Goal: Task Accomplishment & Management: Complete application form

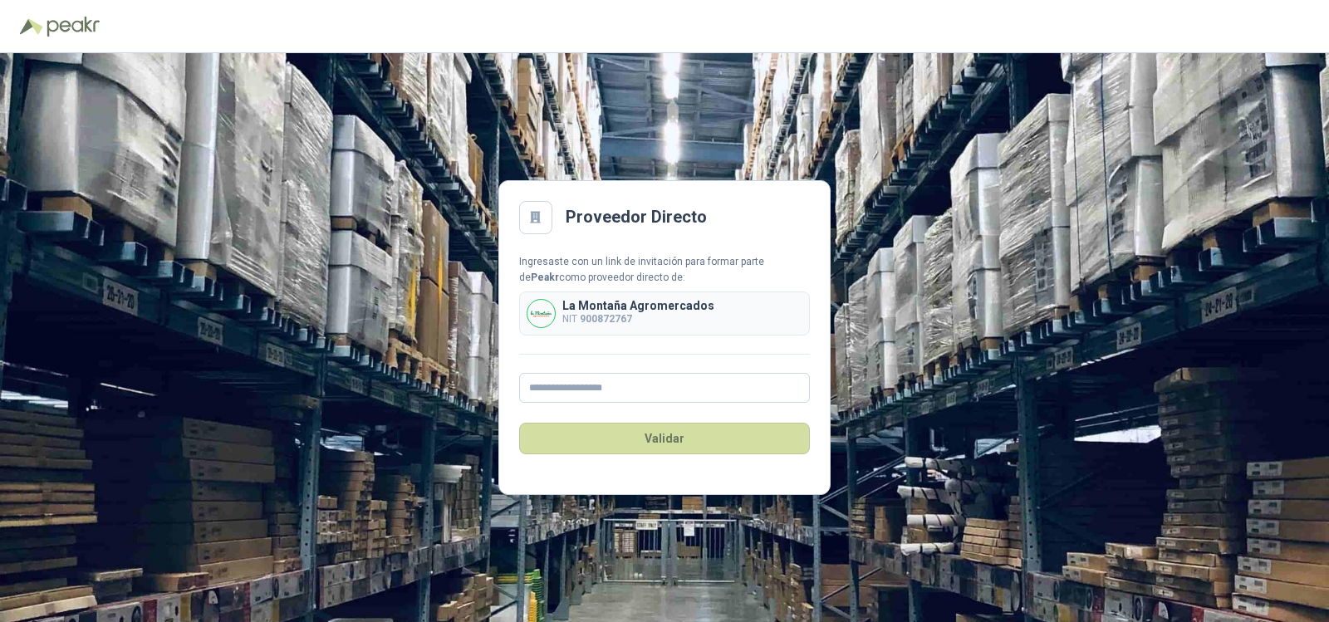
click at [660, 370] on div "Ingresaste con un link de invitación para formar parte de Peakr como proveedor …" at bounding box center [664, 329] width 291 height 150
click at [661, 375] on input "text" at bounding box center [664, 388] width 291 height 30
type input "**********"
click at [690, 427] on button "Validar" at bounding box center [664, 439] width 291 height 32
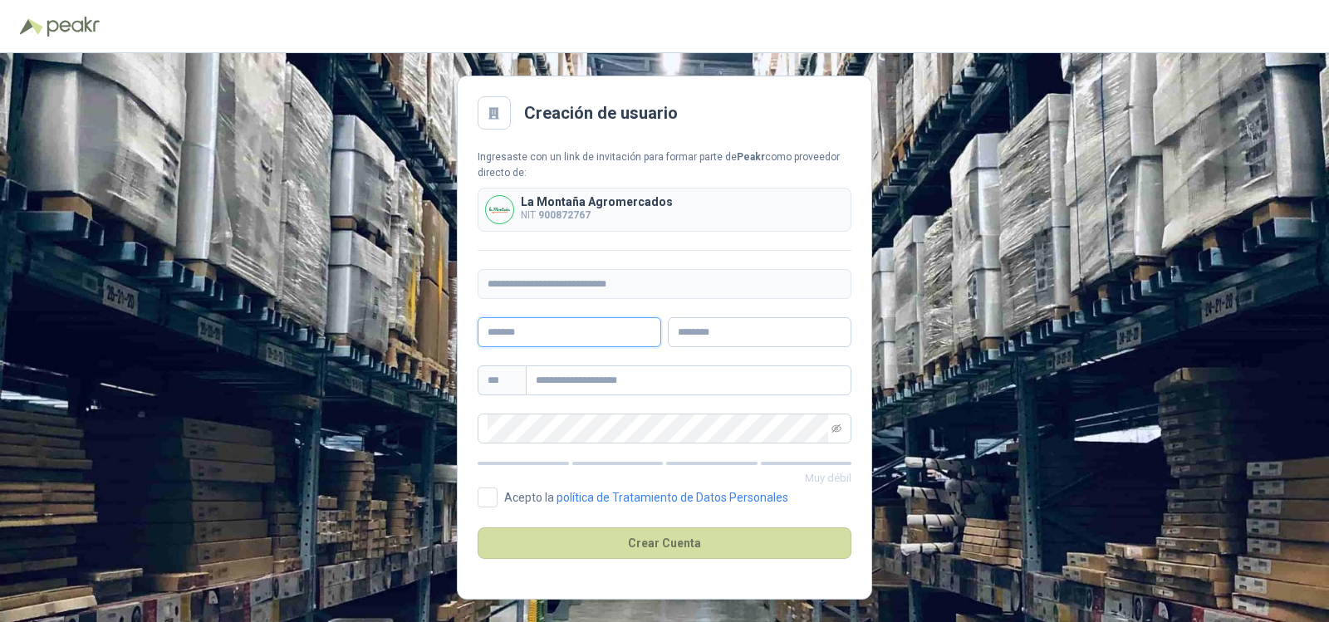
click at [519, 334] on input "text" at bounding box center [570, 332] width 184 height 30
type input "*******"
type input "******"
click at [569, 370] on input "text" at bounding box center [689, 381] width 326 height 30
type input "**********"
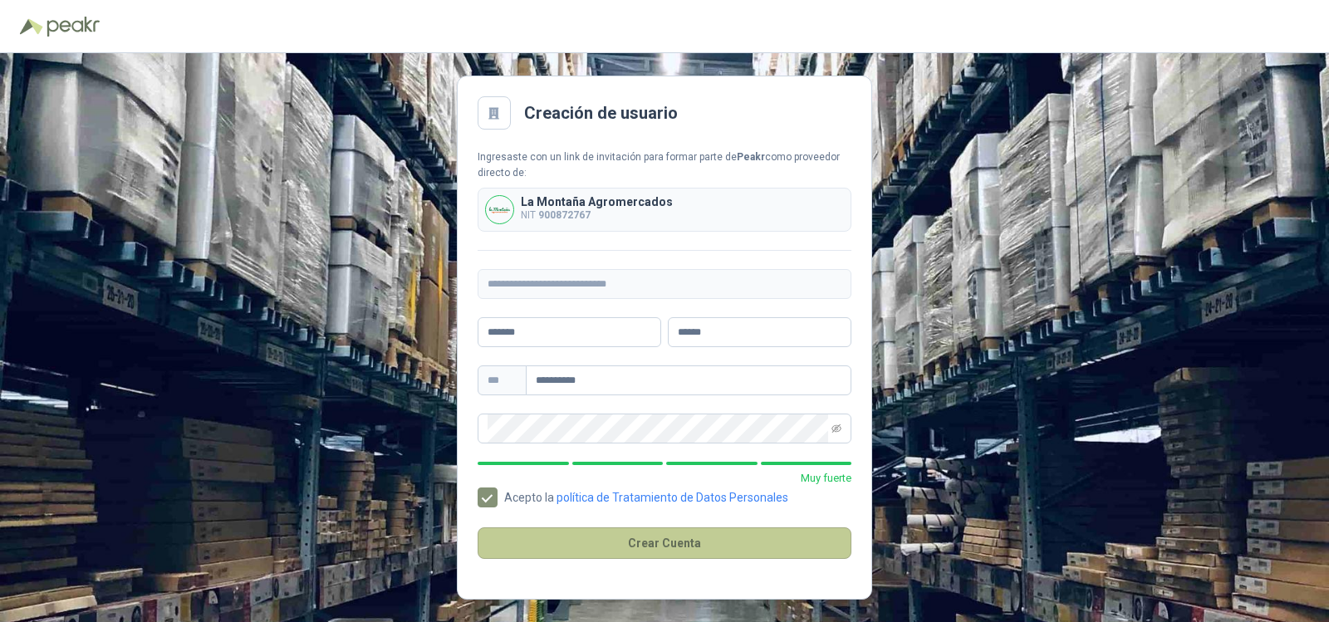
click at [606, 545] on button "Crear Cuenta" at bounding box center [665, 544] width 374 height 32
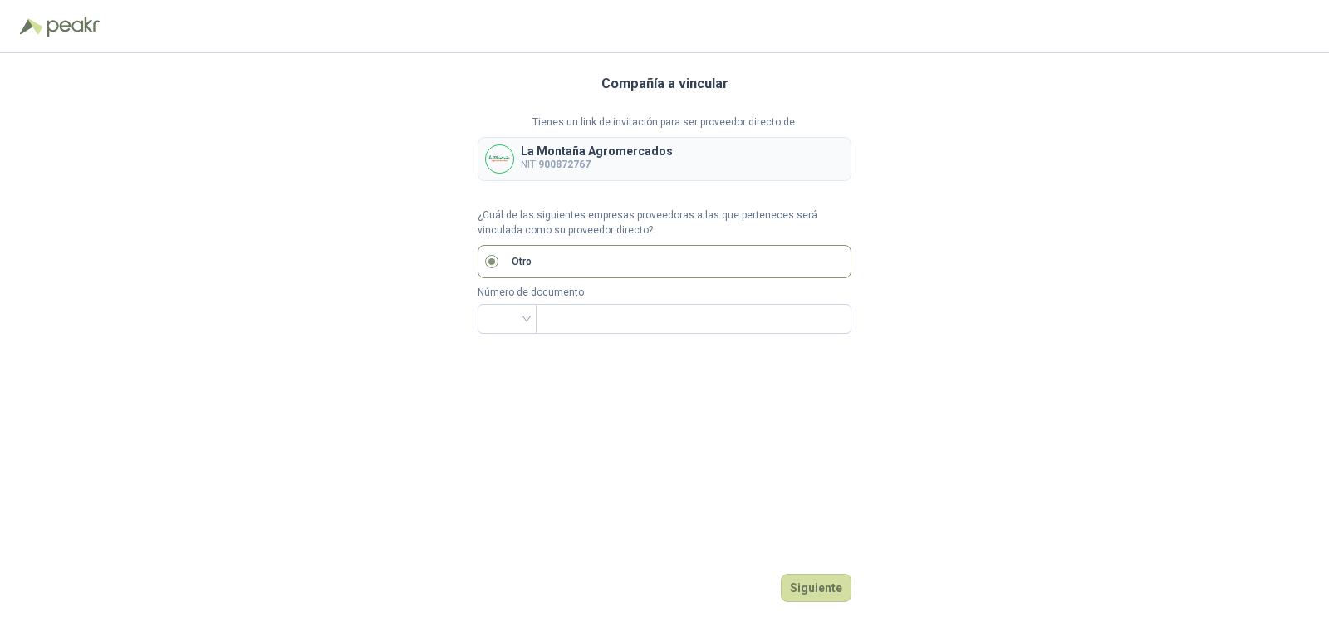
click at [483, 263] on label "Otro" at bounding box center [665, 261] width 374 height 33
click at [518, 312] on input "search" at bounding box center [507, 317] width 39 height 25
click at [692, 311] on input "text" at bounding box center [692, 319] width 292 height 28
click at [525, 317] on input "search" at bounding box center [507, 317] width 39 height 25
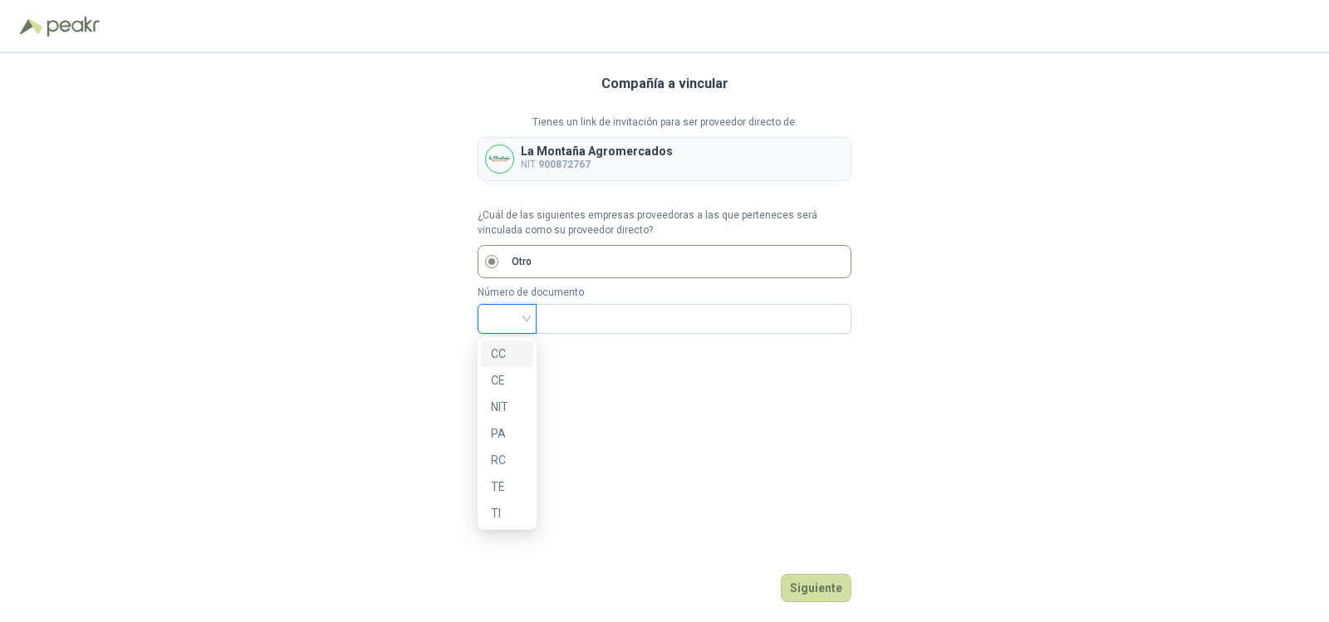
click at [497, 356] on div "CC" at bounding box center [507, 354] width 32 height 18
click at [565, 321] on input "text" at bounding box center [692, 319] width 292 height 28
click at [518, 324] on span "CC" at bounding box center [507, 319] width 39 height 25
click at [505, 401] on div "NIT" at bounding box center [507, 407] width 32 height 18
click at [566, 302] on div "Número de documento NIT NIT" at bounding box center [665, 309] width 374 height 49
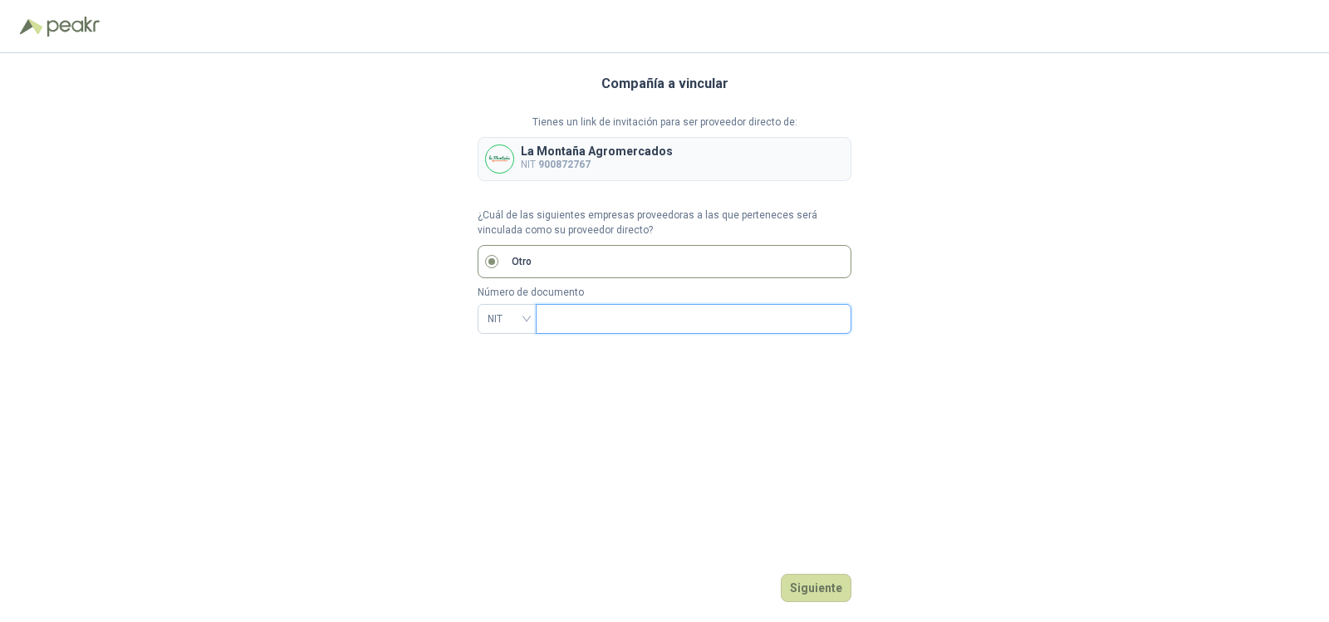
click at [572, 312] on input "text" at bounding box center [692, 319] width 292 height 28
type input "**********"
click at [834, 579] on button "Siguiente" at bounding box center [816, 588] width 71 height 28
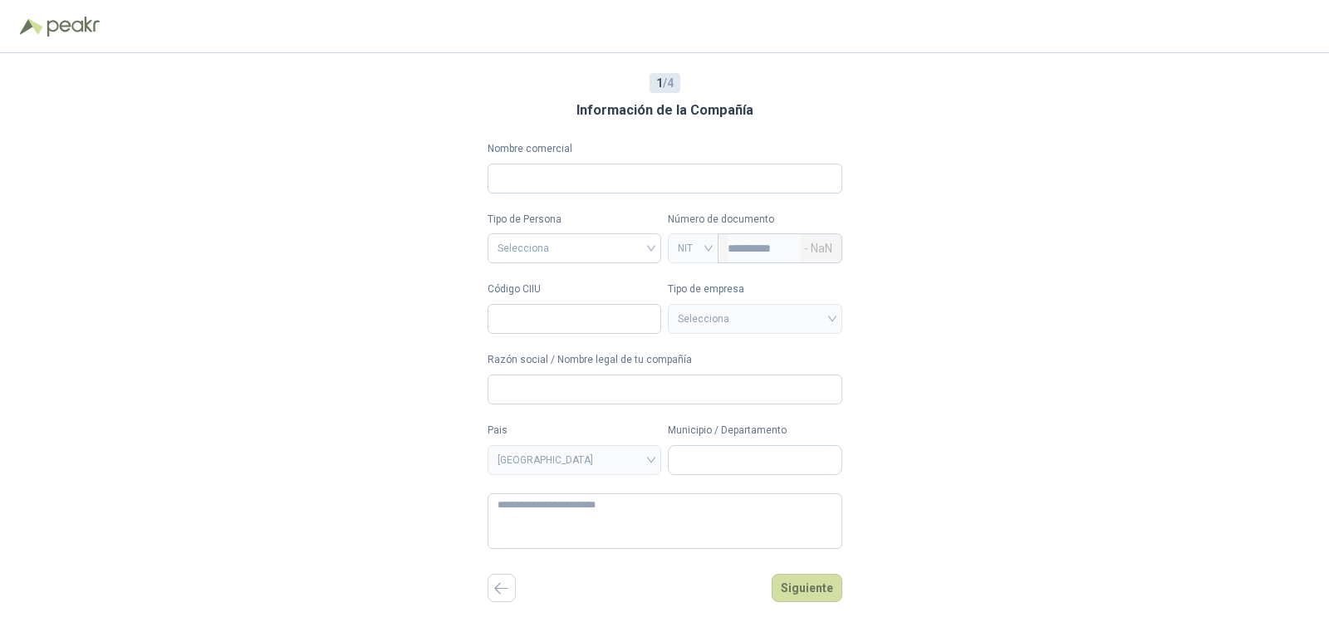
click at [606, 159] on div "Nombre comercial" at bounding box center [665, 167] width 355 height 52
click at [606, 180] on input "Nombre comercial" at bounding box center [665, 179] width 355 height 30
type input "*"
type input "**********"
click at [581, 256] on input "search" at bounding box center [575, 246] width 155 height 25
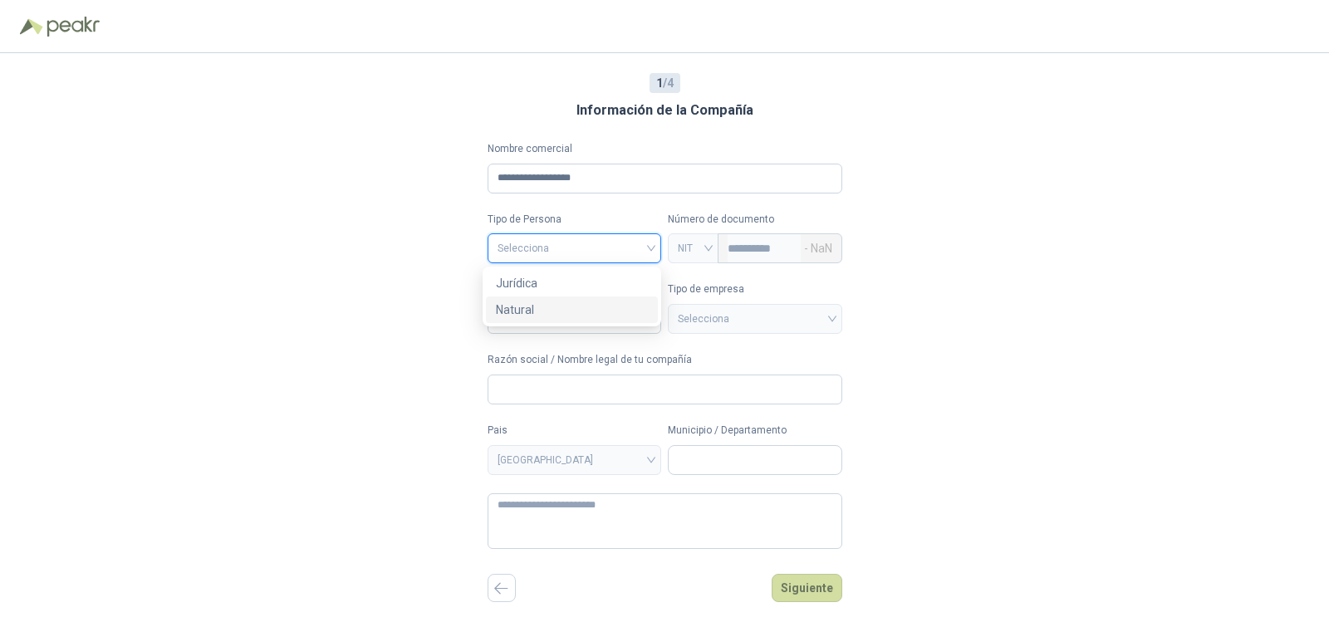
drag, startPoint x: 565, startPoint y: 302, endPoint x: 565, endPoint y: 312, distance: 9.1
click at [565, 312] on div "Natural" at bounding box center [572, 310] width 152 height 18
type input "**********"
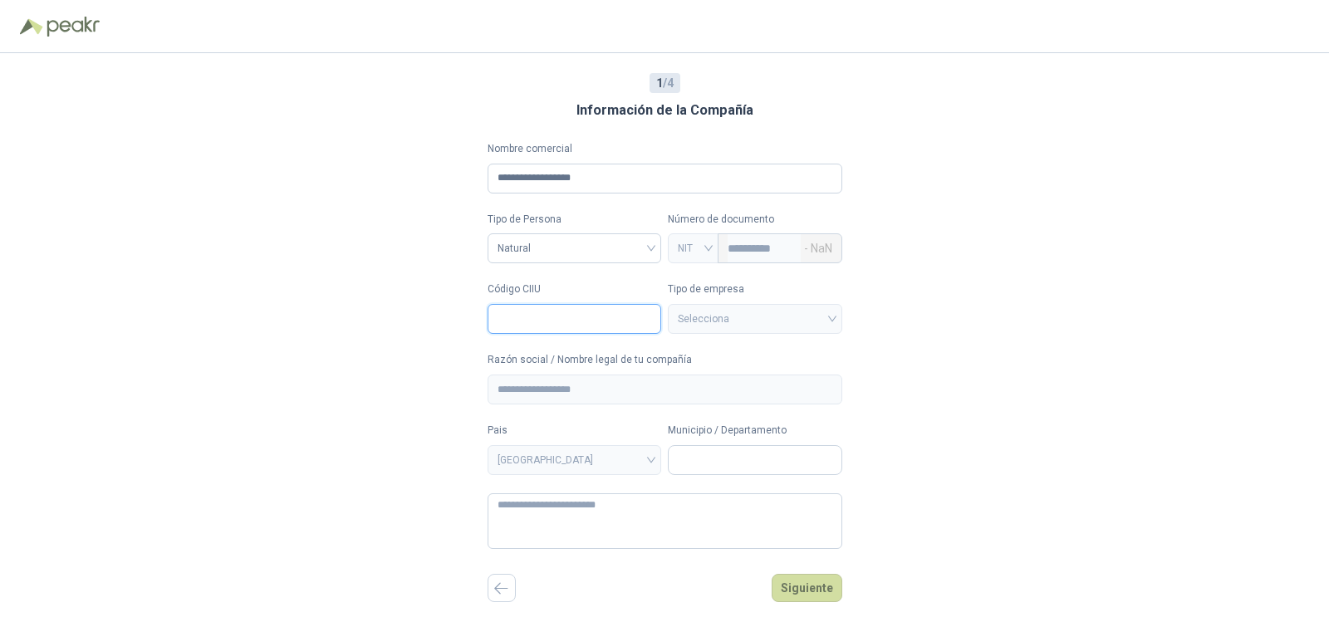
click at [600, 326] on input "Código CIIU" at bounding box center [575, 319] width 174 height 30
drag, startPoint x: 528, startPoint y: 302, endPoint x: 529, endPoint y: 317, distance: 14.1
click at [528, 303] on div "Código CIIU" at bounding box center [575, 308] width 174 height 52
click at [530, 318] on input "Código CIIU" at bounding box center [575, 319] width 174 height 30
click at [642, 323] on input "Código CIIU" at bounding box center [575, 319] width 174 height 30
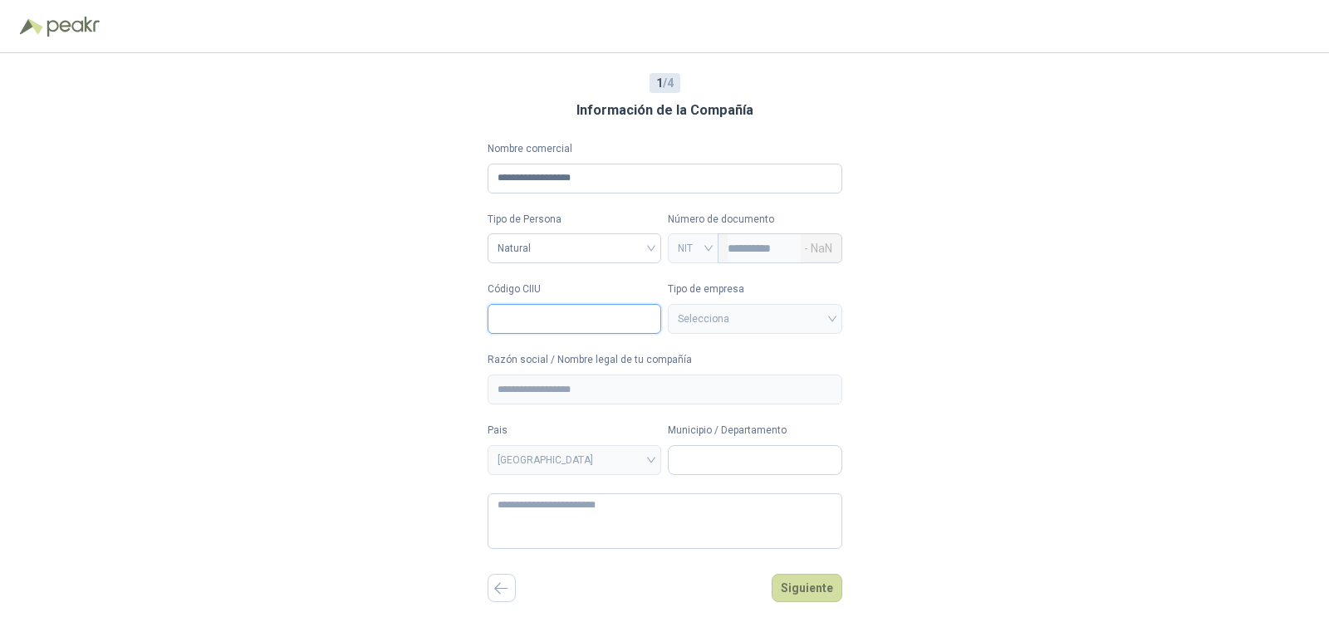
click at [549, 326] on input "Código CIIU" at bounding box center [575, 319] width 174 height 30
click at [591, 324] on input "Código CIIU" at bounding box center [575, 319] width 174 height 30
click at [577, 307] on input "Código CIIU" at bounding box center [575, 319] width 174 height 30
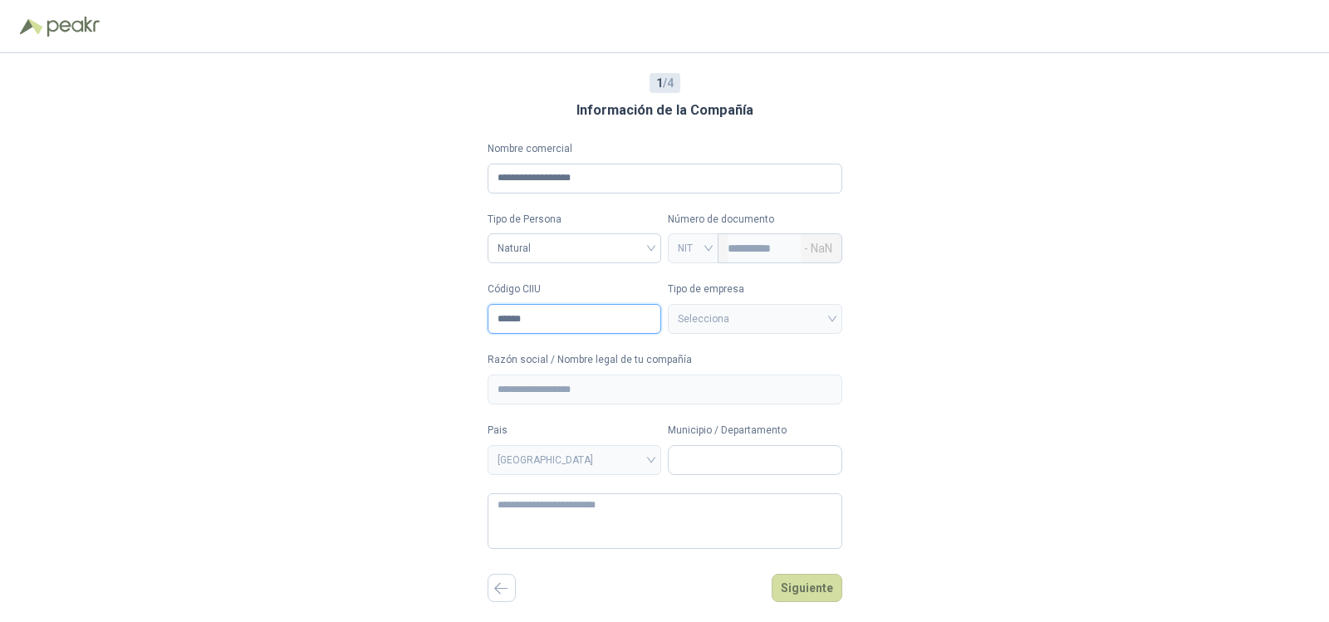
type input "******"
click at [755, 469] on input "Municipio / Departamento" at bounding box center [755, 460] width 173 height 28
type input "****"
type textarea "**********"
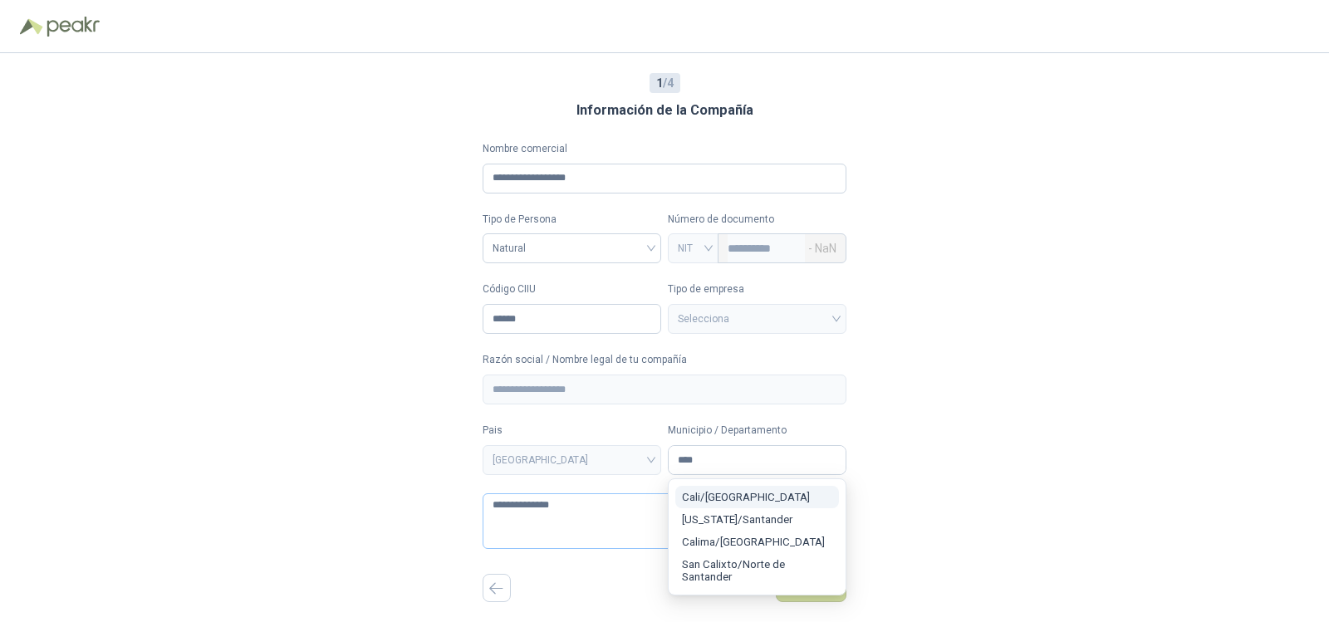
click at [740, 496] on span "Cali / Valle del Cauca" at bounding box center [746, 497] width 128 height 12
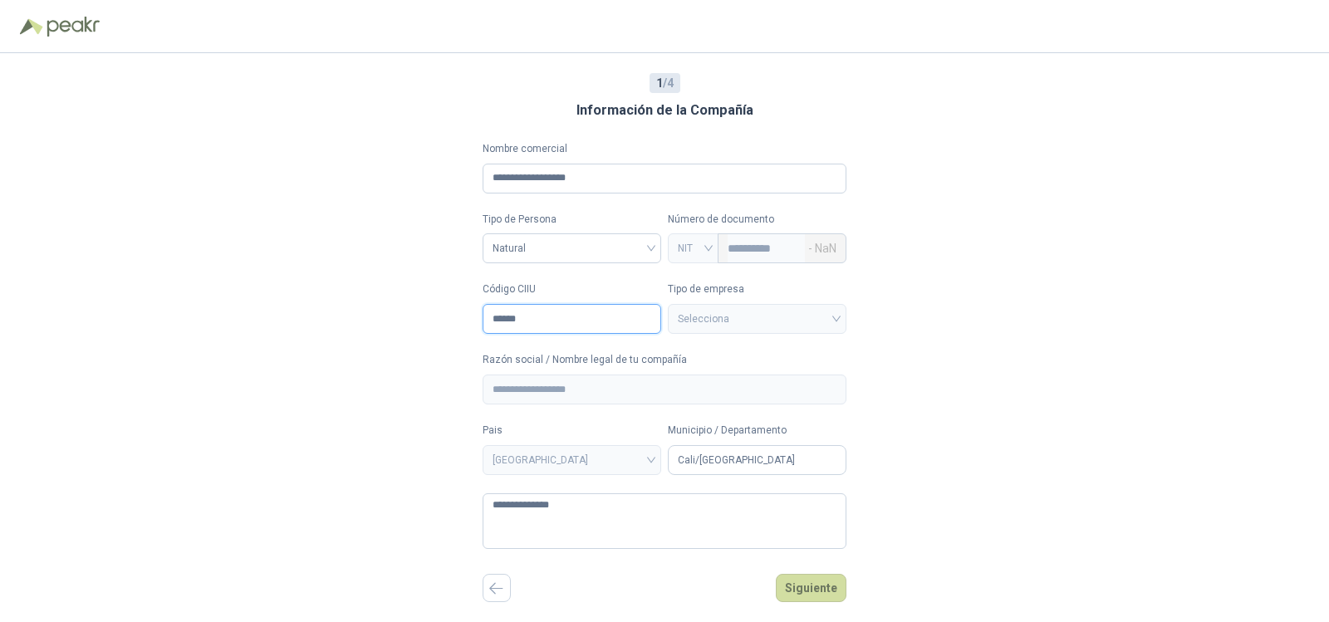
click at [558, 320] on input "******" at bounding box center [572, 319] width 179 height 30
type input "*"
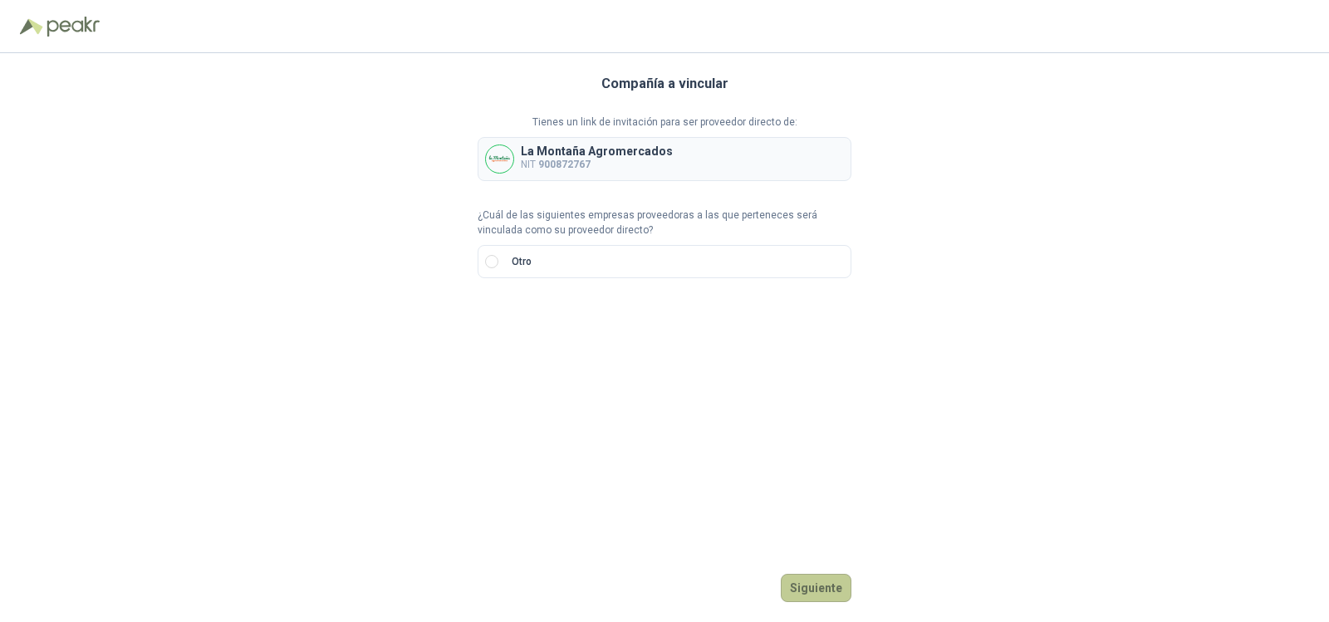
click at [827, 582] on button "Siguiente" at bounding box center [816, 588] width 71 height 28
click at [840, 581] on button "Siguiente" at bounding box center [816, 588] width 71 height 28
click at [538, 325] on span at bounding box center [694, 319] width 316 height 30
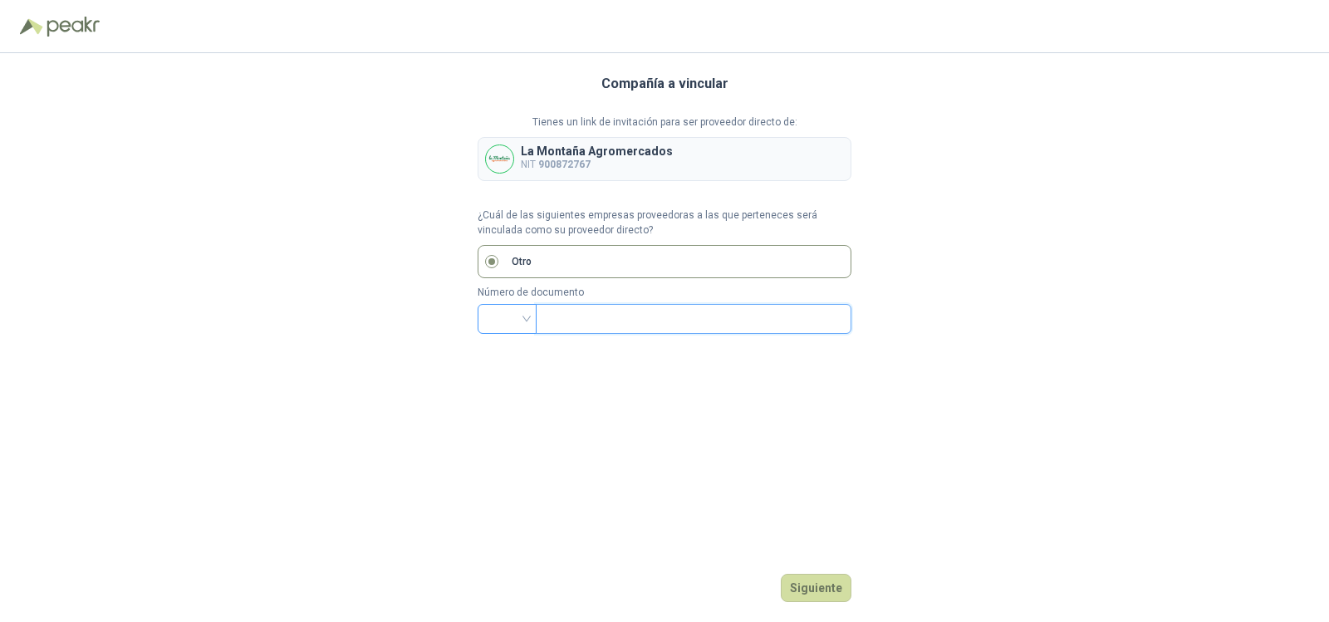
click at [528, 319] on div at bounding box center [507, 319] width 59 height 30
click at [503, 355] on div "CC" at bounding box center [507, 354] width 32 height 18
click at [647, 309] on input "text" at bounding box center [692, 319] width 292 height 28
type input "********"
click at [823, 583] on button "Siguiente" at bounding box center [816, 588] width 71 height 28
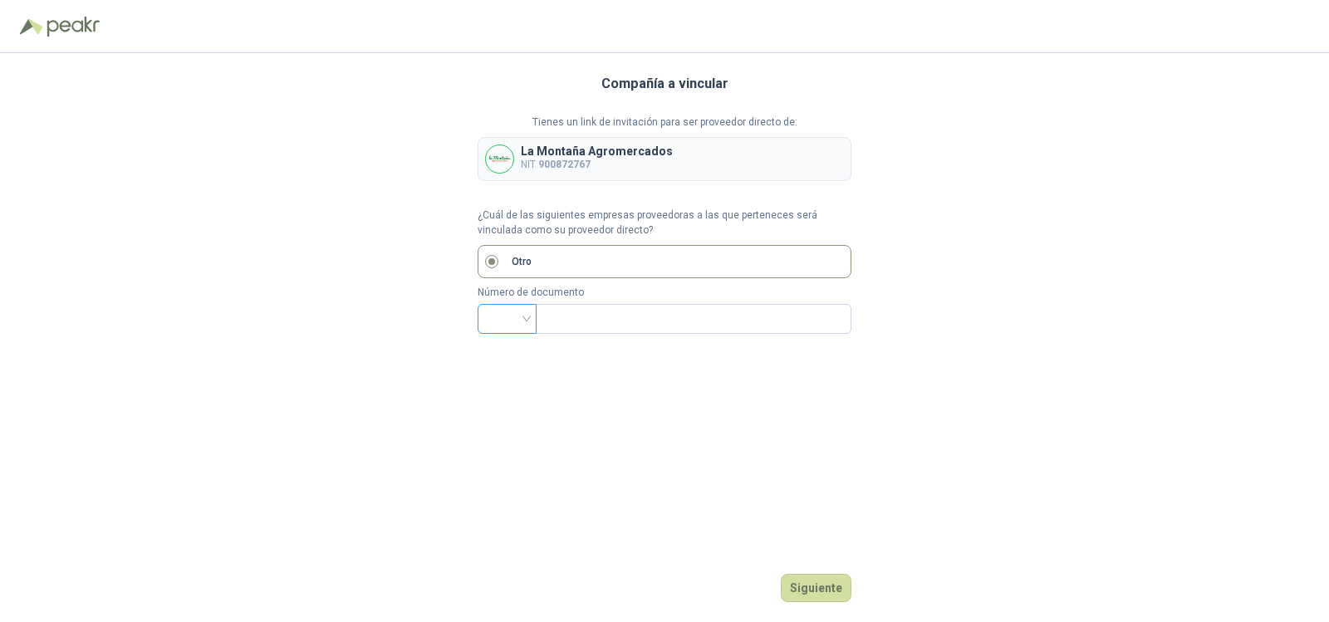
click at [531, 323] on div at bounding box center [507, 319] width 59 height 30
click at [515, 407] on div "NIT" at bounding box center [507, 407] width 32 height 18
click at [594, 322] on input "text" at bounding box center [692, 319] width 292 height 28
type input "********"
click at [819, 581] on button "Siguiente" at bounding box center [816, 588] width 71 height 28
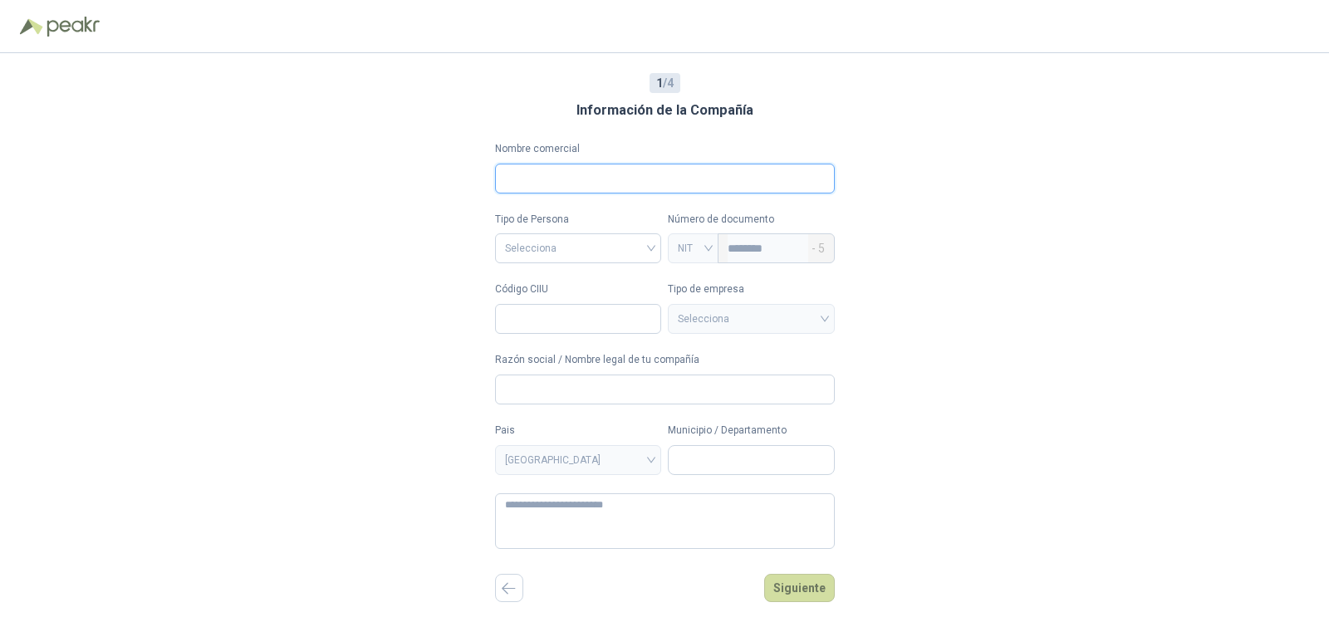
click at [586, 186] on input "Nombre comercial" at bounding box center [665, 179] width 340 height 30
type input "**********"
click at [578, 325] on input "Código CIIU" at bounding box center [578, 319] width 167 height 30
paste input "*******"
click at [509, 325] on input "*******" at bounding box center [578, 319] width 167 height 30
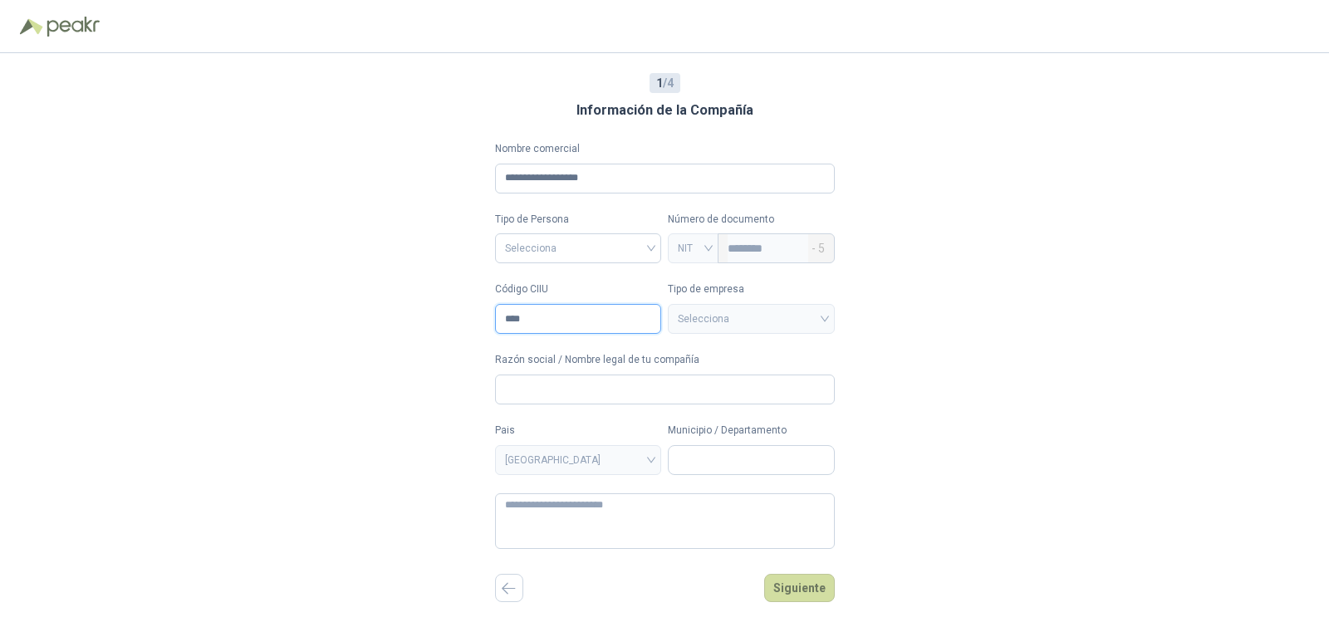
type input "****"
click at [710, 388] on input "Razón social / Nombre legal de tu compañía" at bounding box center [665, 390] width 340 height 30
click at [531, 317] on input "****" at bounding box center [578, 319] width 167 height 30
click at [560, 387] on input "Razón social / Nombre legal de tu compañía" at bounding box center [665, 390] width 340 height 30
click at [624, 471] on span "COLOMBIA" at bounding box center [578, 460] width 147 height 25
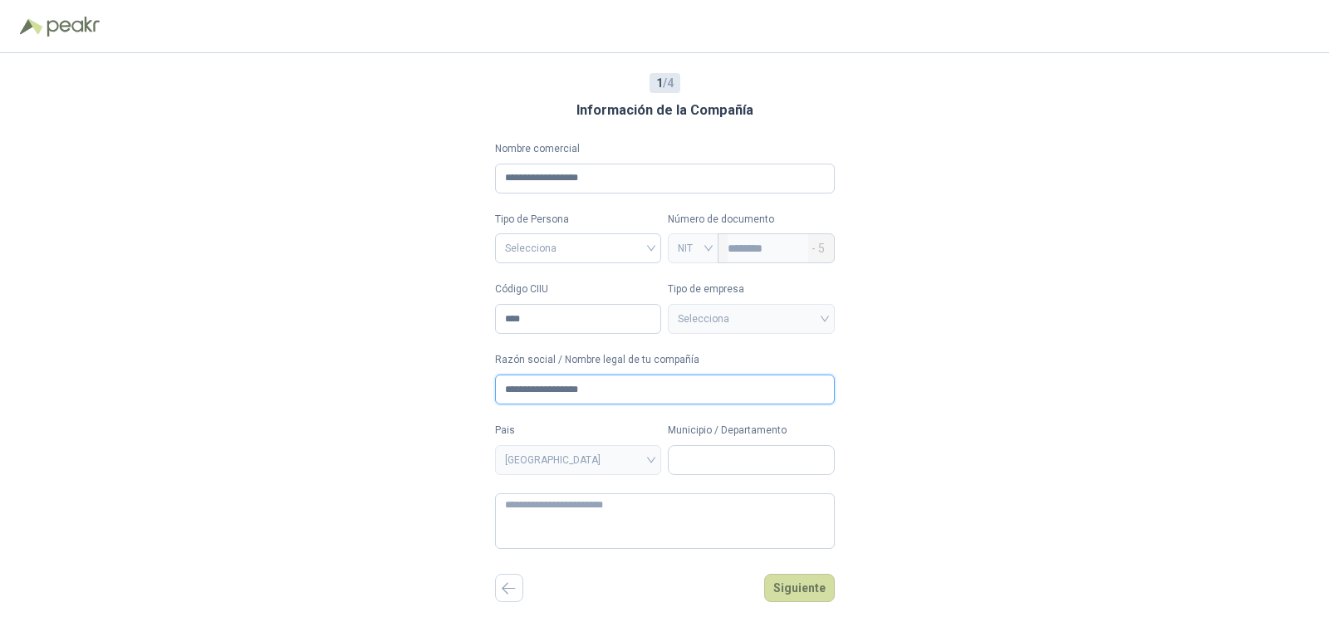
click at [638, 460] on span "COLOMBIA" at bounding box center [578, 460] width 147 height 25
type input "**********"
click at [624, 513] on textarea at bounding box center [665, 521] width 340 height 56
type textarea "**********"
type input "****"
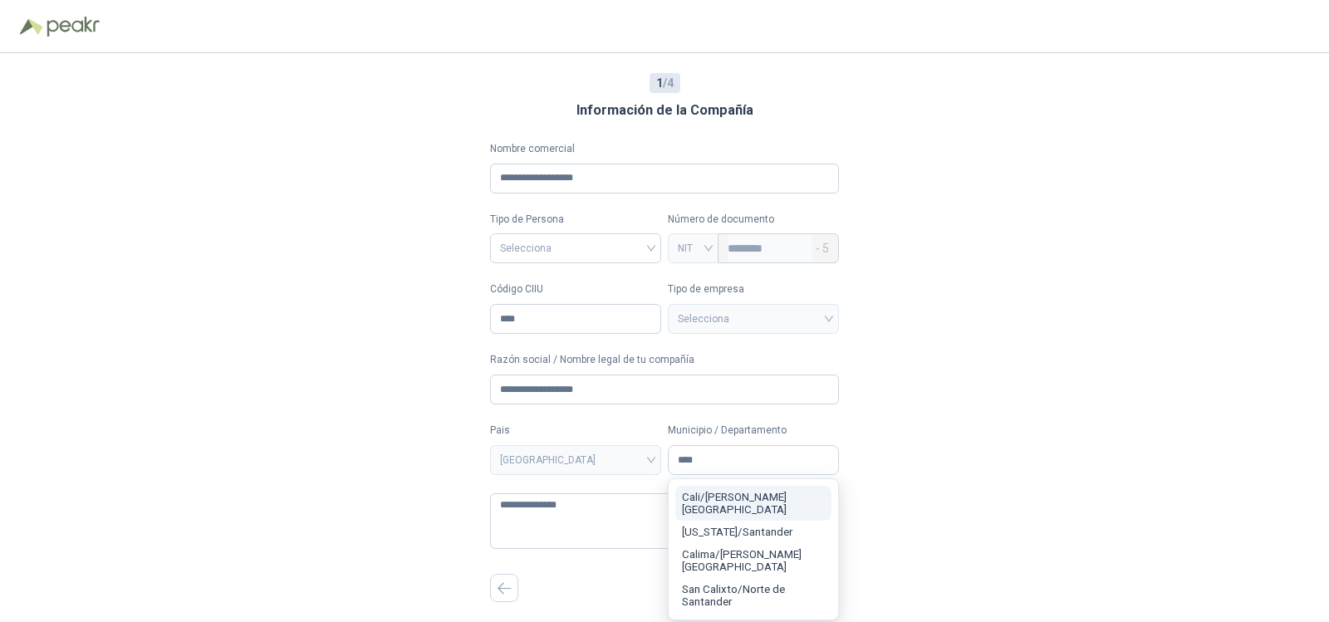
click at [750, 501] on span "Cali / Valle del Cauca" at bounding box center [734, 503] width 105 height 25
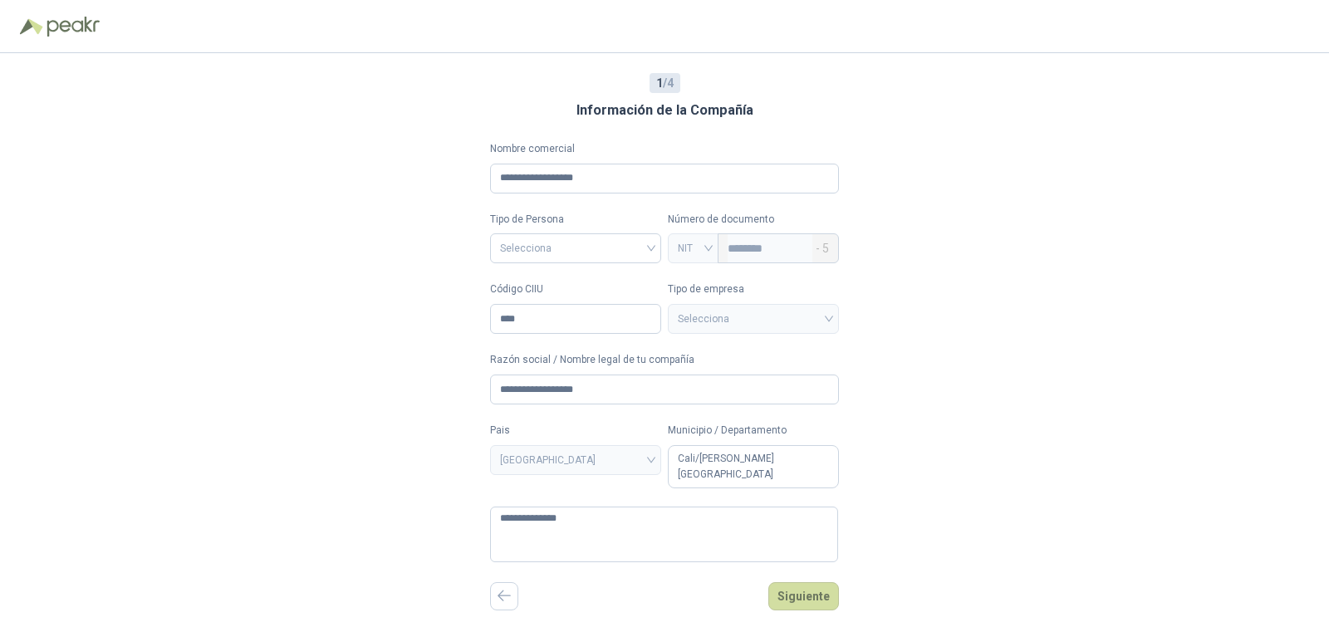
click at [603, 451] on span "COLOMBIA" at bounding box center [575, 460] width 151 height 25
click at [631, 242] on input "search" at bounding box center [575, 246] width 151 height 25
click at [563, 314] on div "Natural" at bounding box center [575, 310] width 145 height 18
click at [618, 516] on textarea "**********" at bounding box center [664, 535] width 348 height 56
click at [956, 380] on div "**********" at bounding box center [664, 337] width 1329 height 569
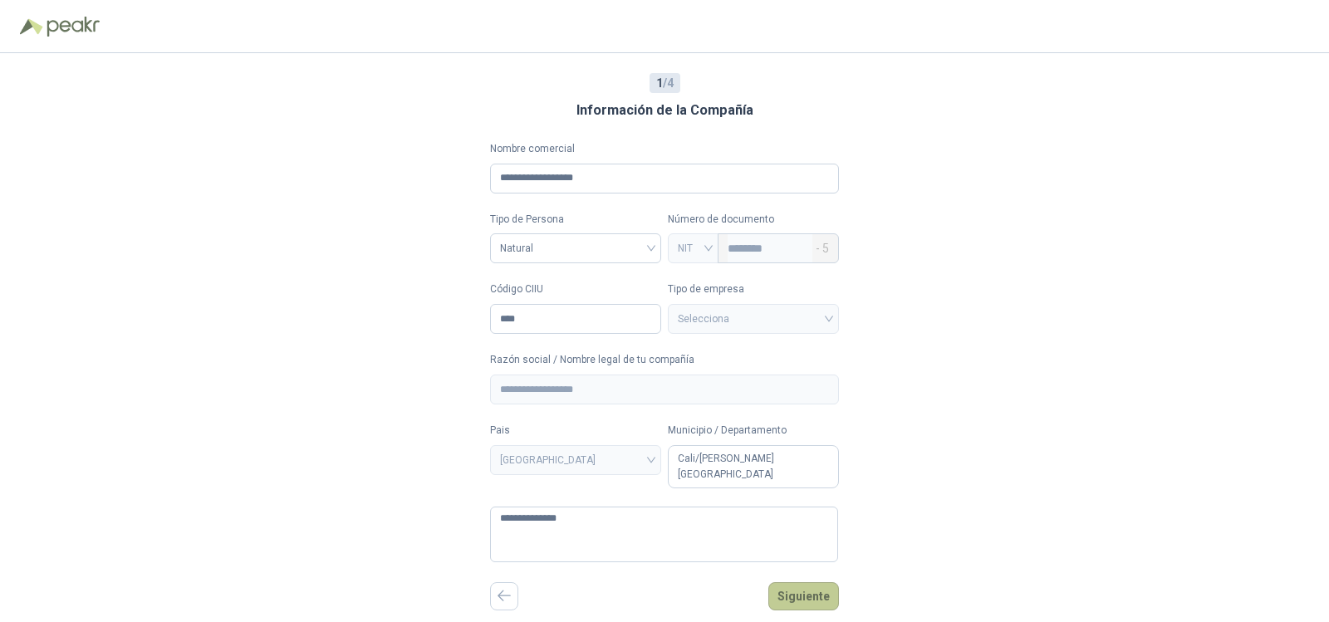
click at [804, 582] on button "Siguiente" at bounding box center [803, 596] width 71 height 28
click at [816, 584] on button "Siguiente" at bounding box center [803, 596] width 71 height 28
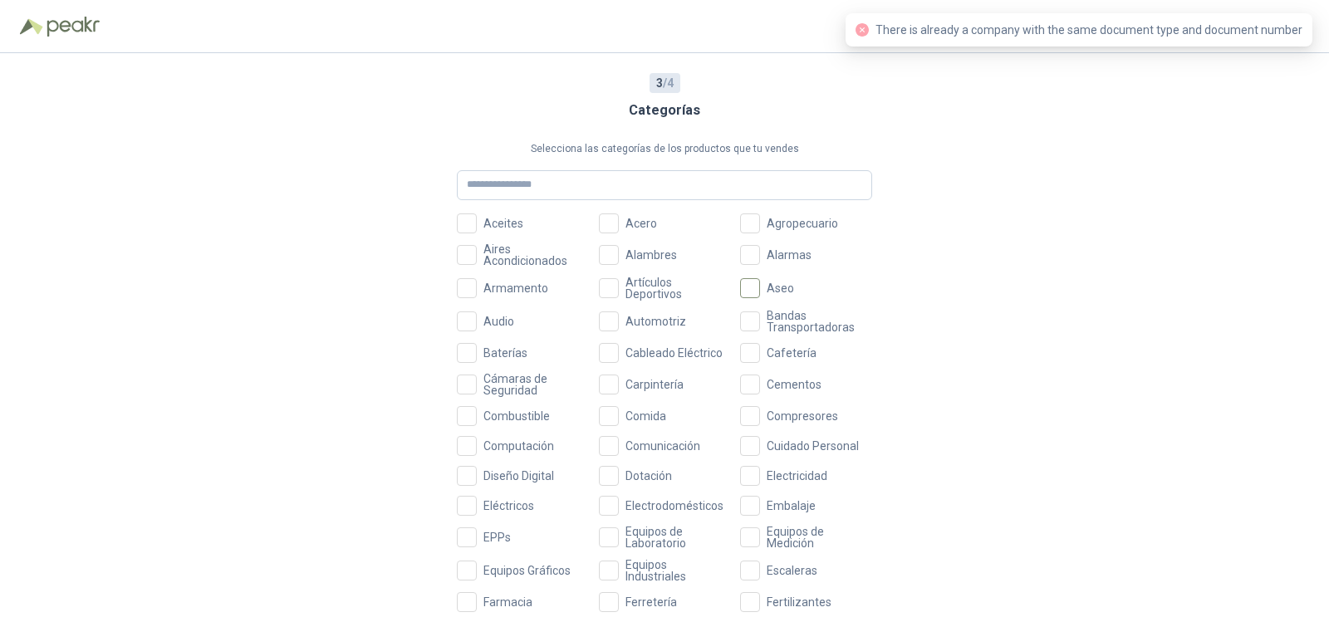
click at [775, 295] on label "Aseo" at bounding box center [806, 288] width 132 height 23
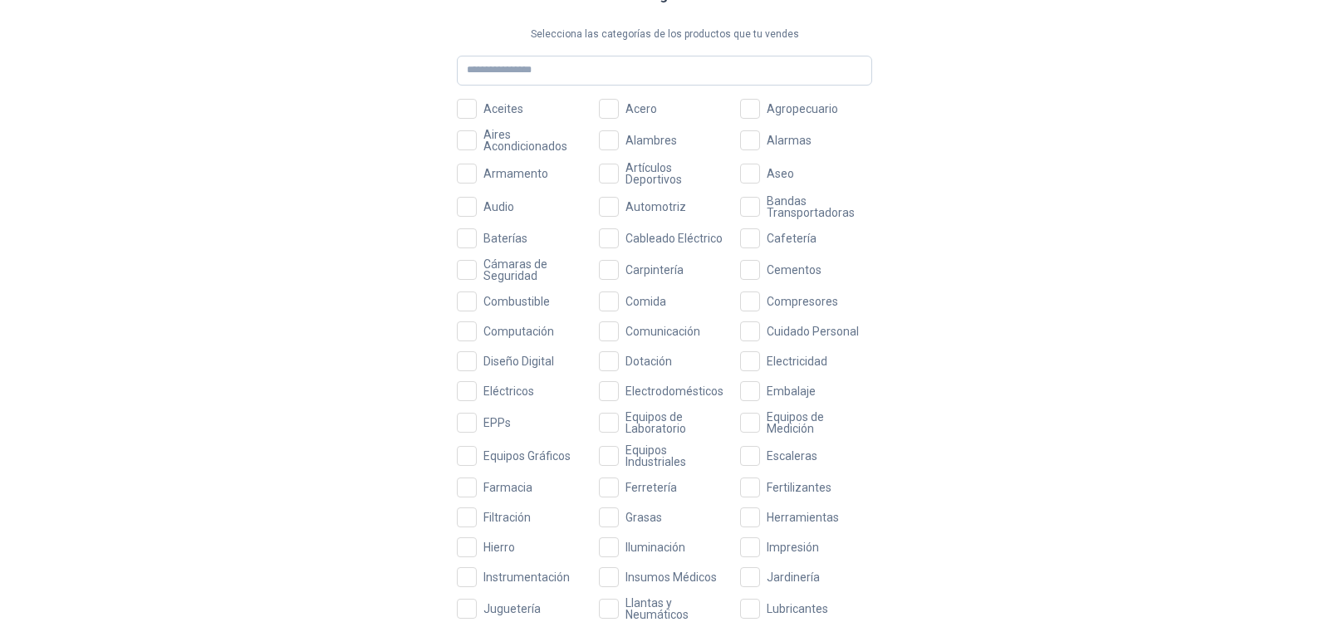
scroll to position [76, 0]
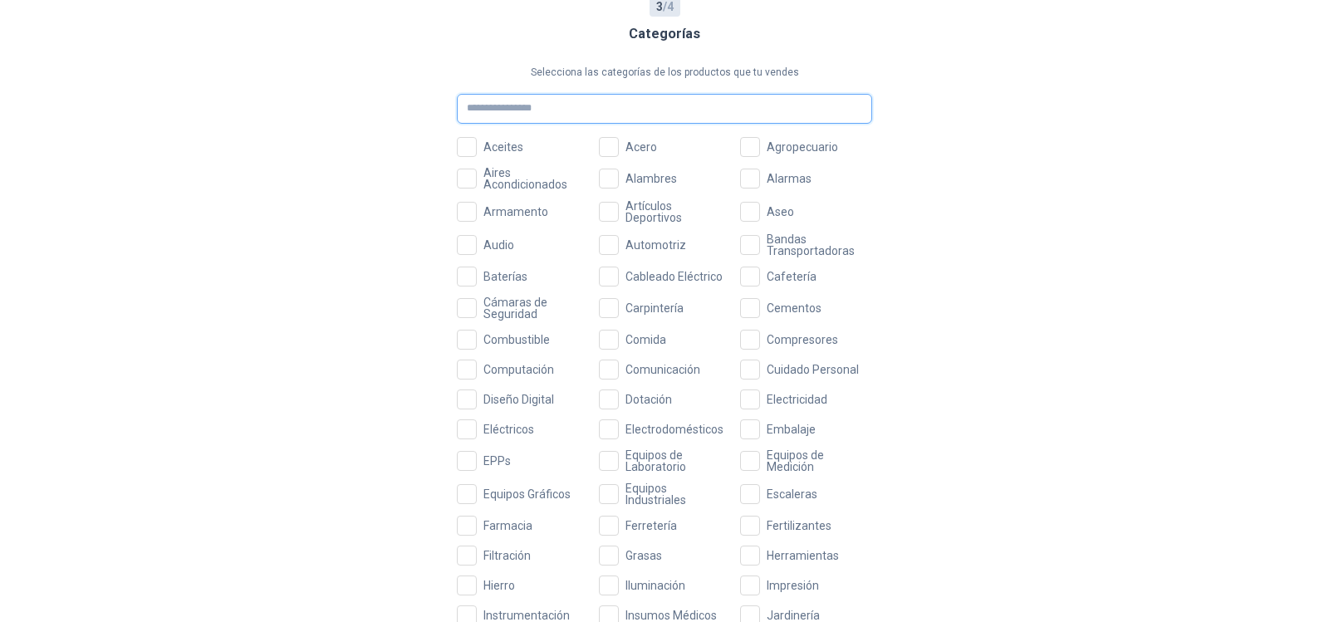
click at [620, 120] on input "text" at bounding box center [664, 109] width 415 height 30
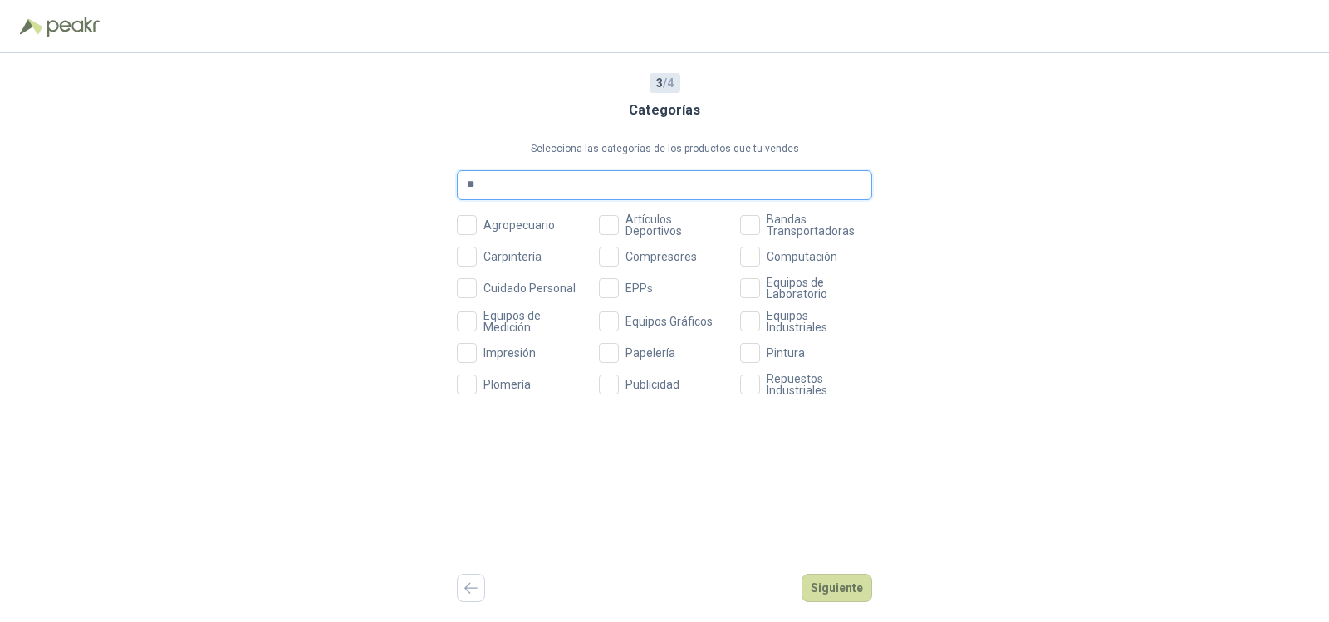
scroll to position [0, 0]
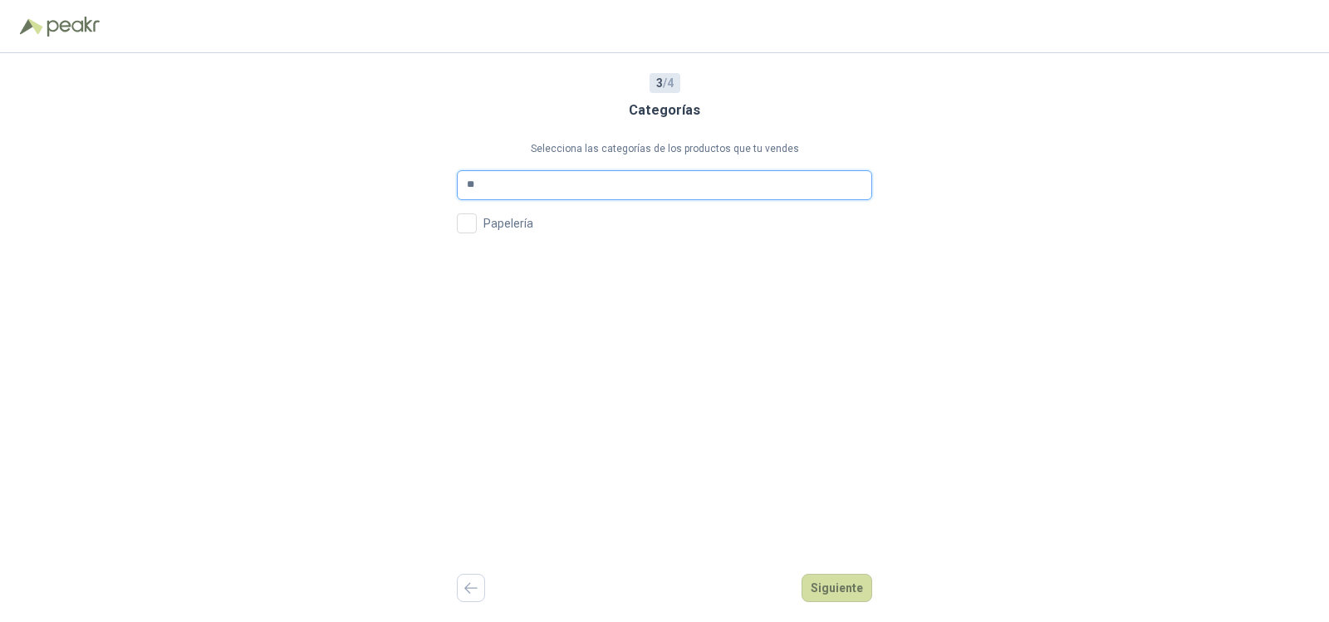
type input "*"
type input "**"
click at [851, 582] on button "Siguiente" at bounding box center [837, 588] width 71 height 28
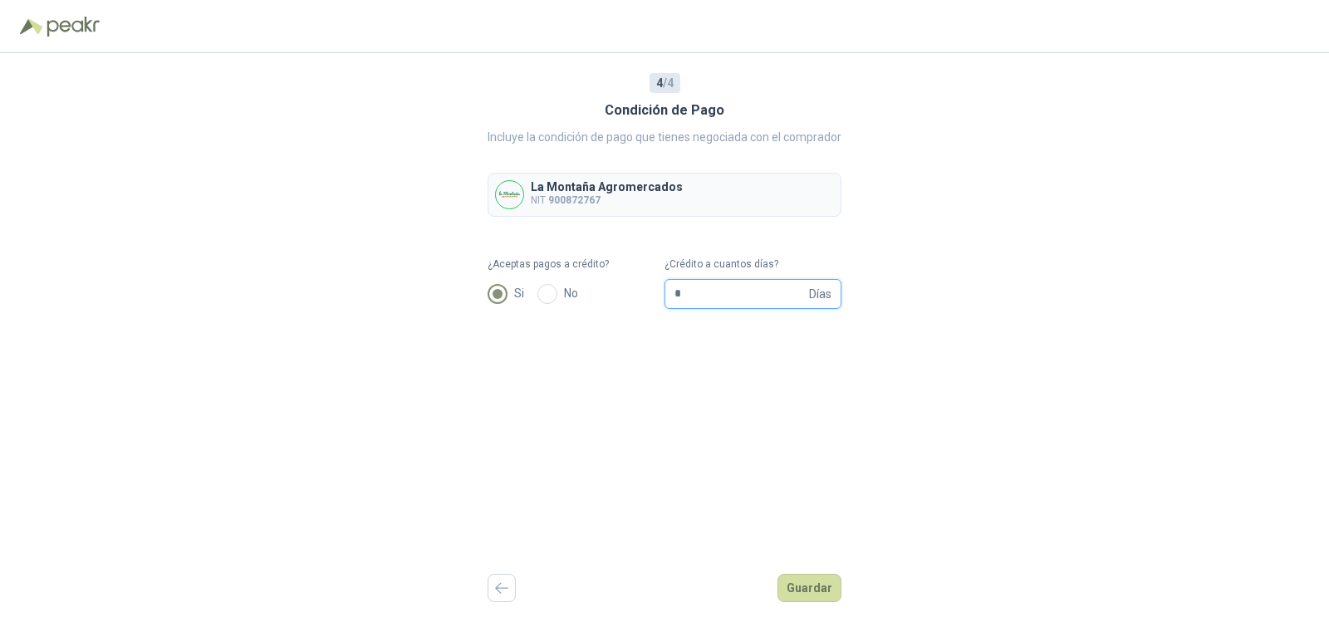
click at [695, 297] on input "*" at bounding box center [740, 294] width 131 height 28
type input "**"
click at [867, 438] on div "4 / 4 Condición de Pago Incluye la condición de pago que tienes negociada con e…" at bounding box center [664, 337] width 1329 height 569
click at [832, 584] on button "Guardar" at bounding box center [810, 588] width 64 height 28
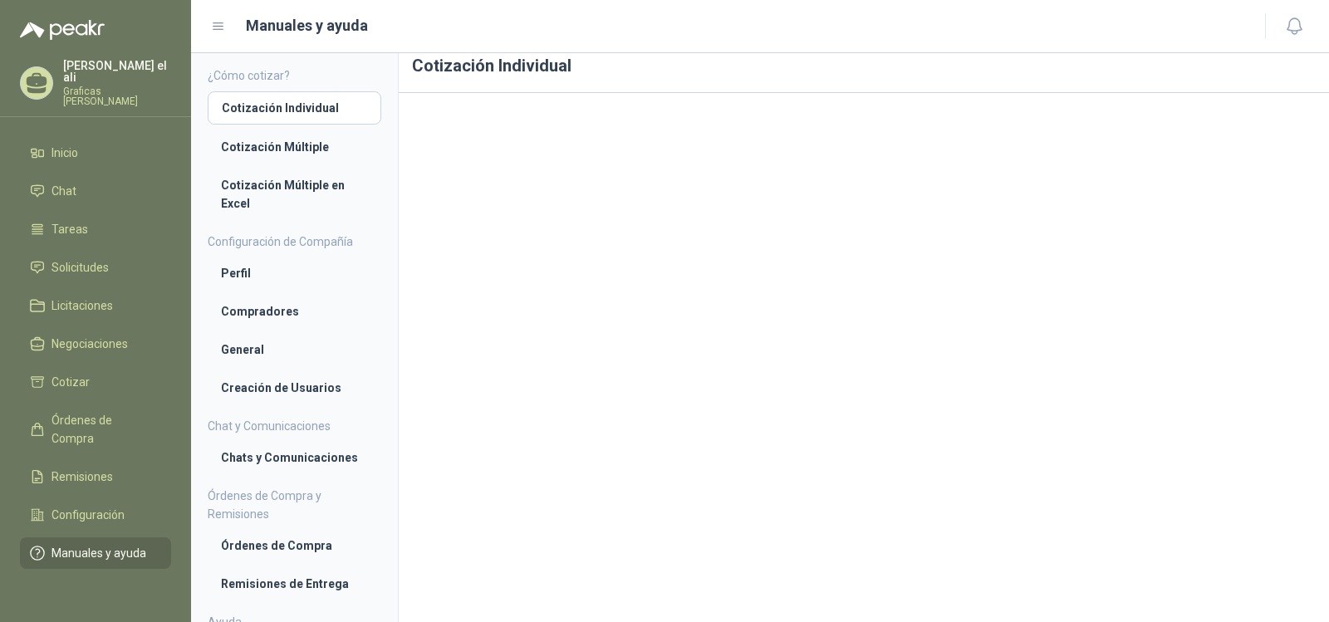
scroll to position [17, 0]
click at [274, 145] on li "Cotización Múltiple" at bounding box center [294, 147] width 147 height 18
click at [295, 188] on li "Cotización Múltiple en Excel" at bounding box center [294, 194] width 147 height 37
click at [326, 105] on li "Cotización Individual" at bounding box center [294, 107] width 147 height 18
click at [284, 277] on li "Perfil" at bounding box center [294, 273] width 147 height 18
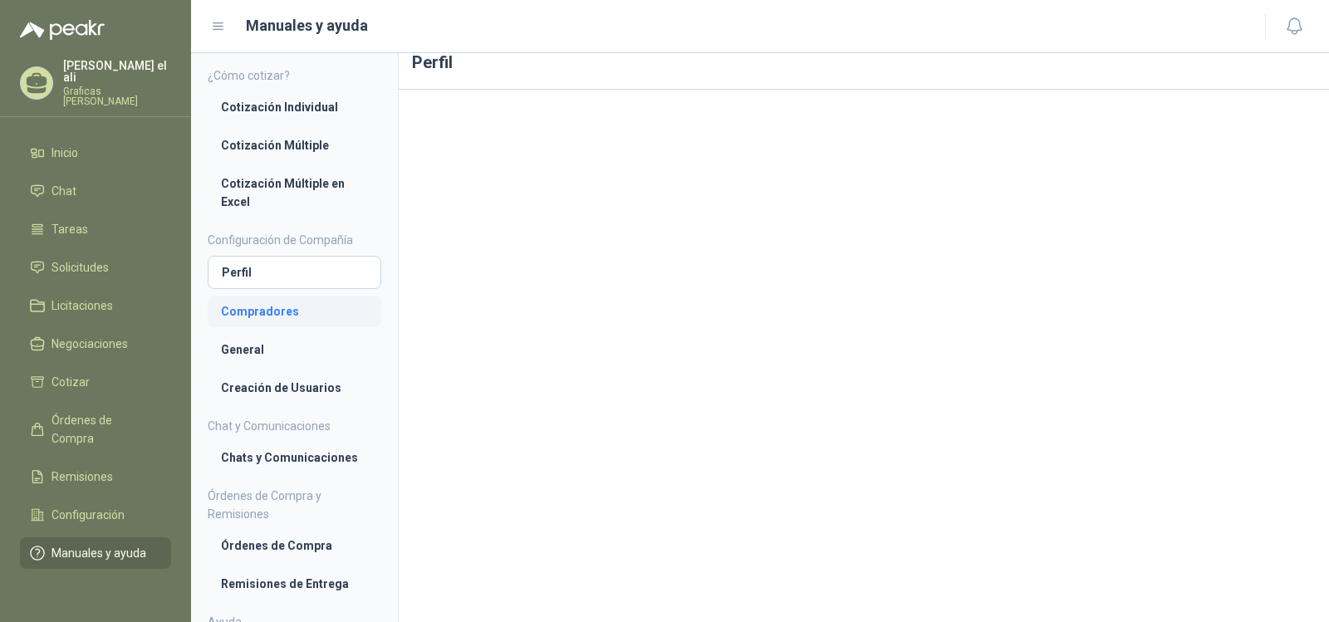
click at [282, 312] on li "Compradores" at bounding box center [294, 311] width 147 height 18
click at [256, 353] on li "General" at bounding box center [294, 350] width 147 height 18
click at [86, 144] on li "Inicio" at bounding box center [95, 153] width 131 height 18
click at [86, 150] on link "Inicio" at bounding box center [95, 153] width 151 height 32
click at [84, 182] on li "Chat" at bounding box center [95, 191] width 131 height 18
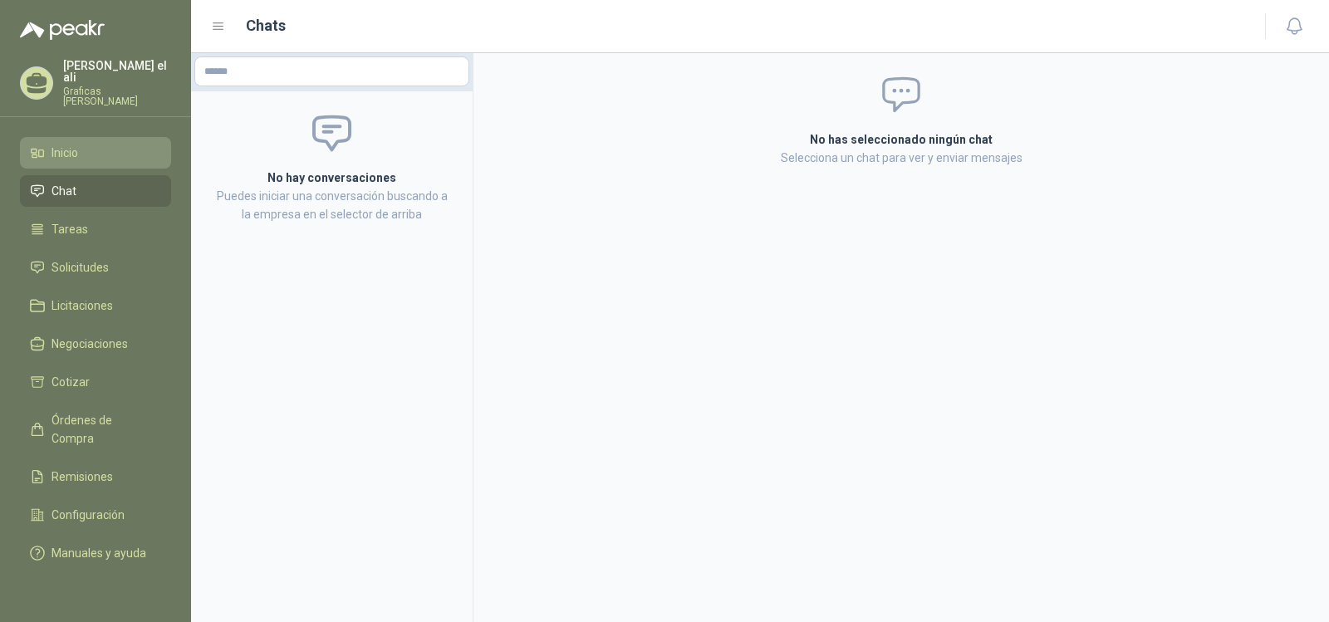
click at [76, 144] on span "Inicio" at bounding box center [65, 153] width 27 height 18
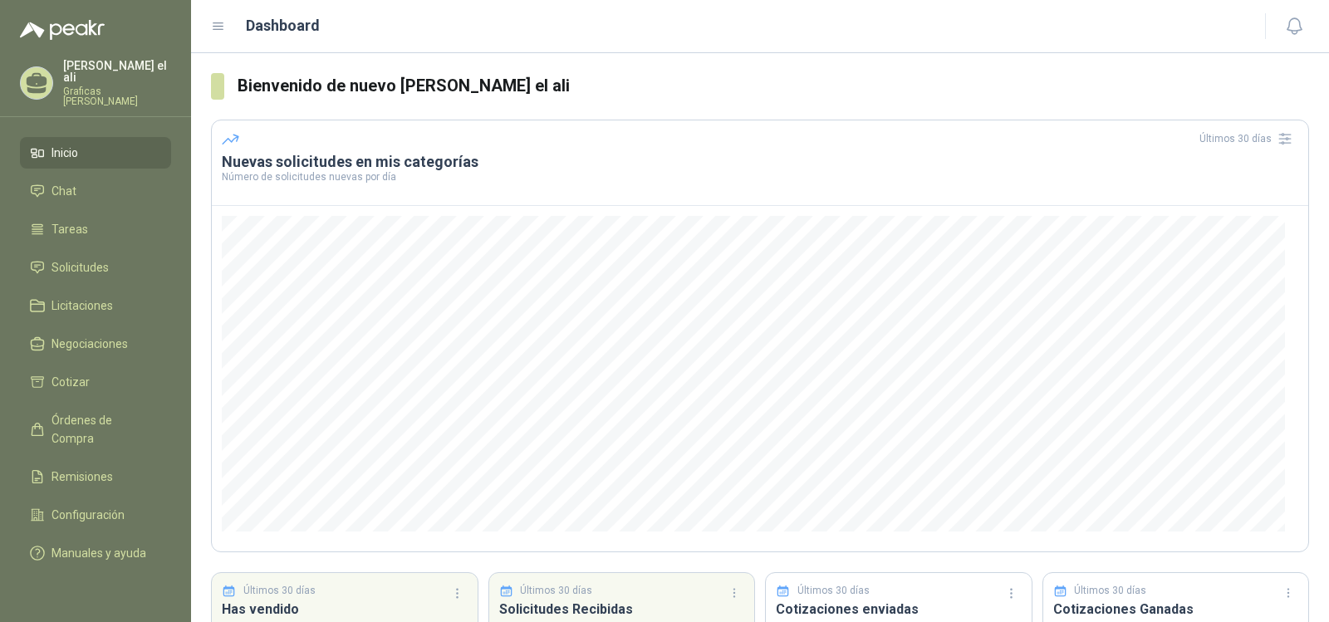
click at [98, 72] on p "Ghassan el ali" at bounding box center [117, 71] width 108 height 23
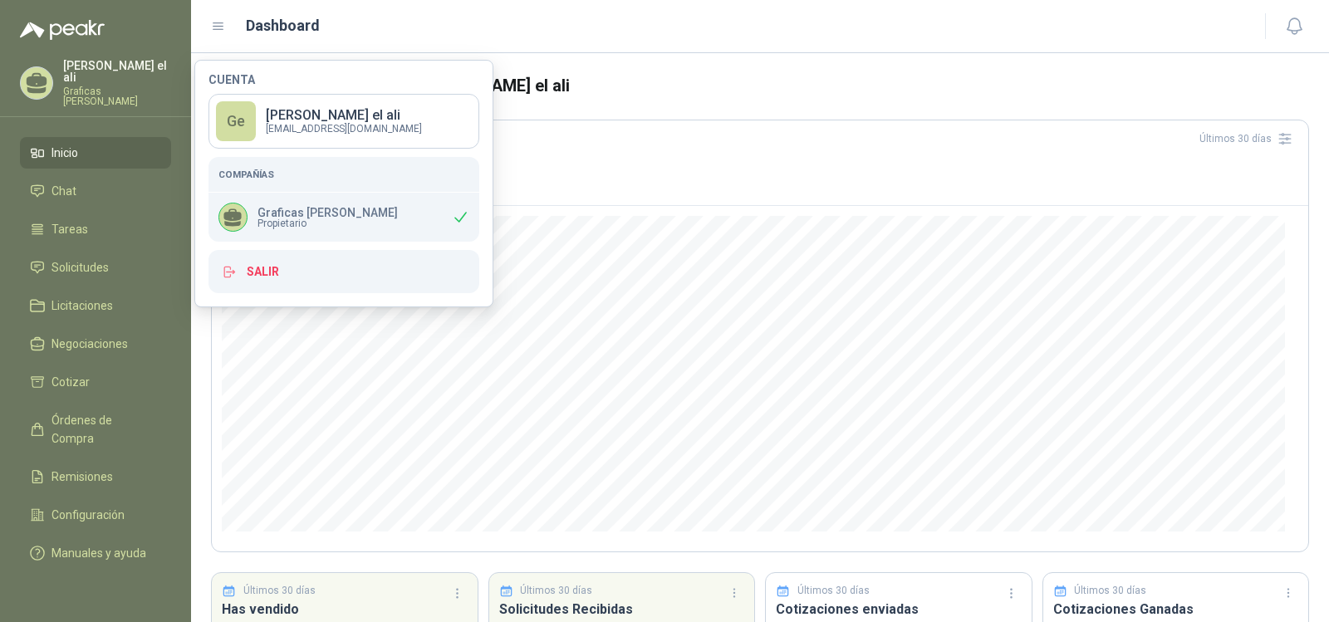
click at [53, 71] on div "Ghassan el ali Graficas Abo Harb" at bounding box center [95, 83] width 151 height 47
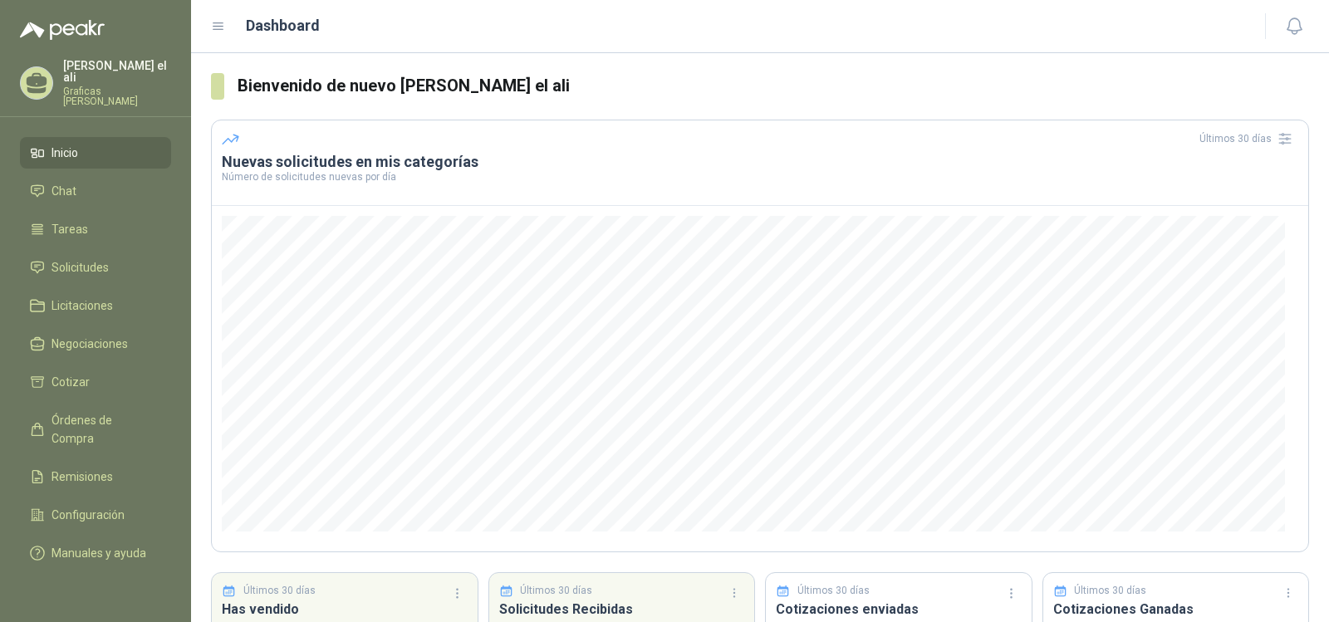
click at [45, 74] on icon at bounding box center [37, 80] width 21 height 14
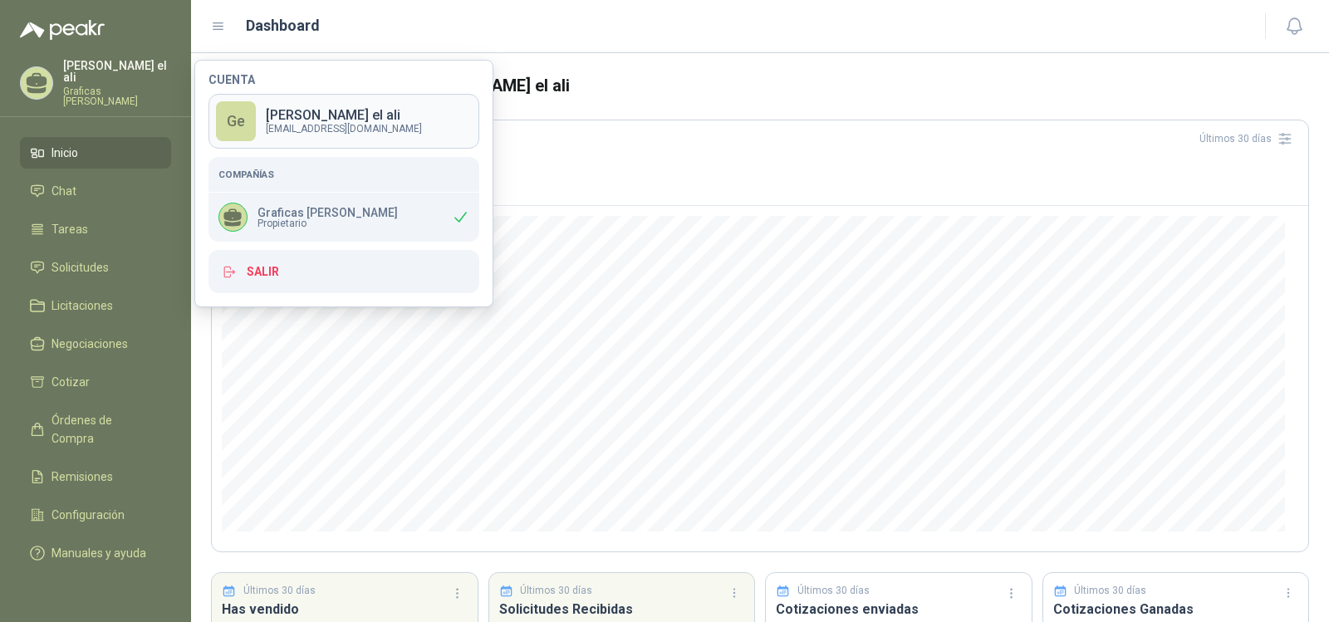
click at [359, 124] on p "lacasadelosimpresos@gmail.com" at bounding box center [344, 129] width 156 height 10
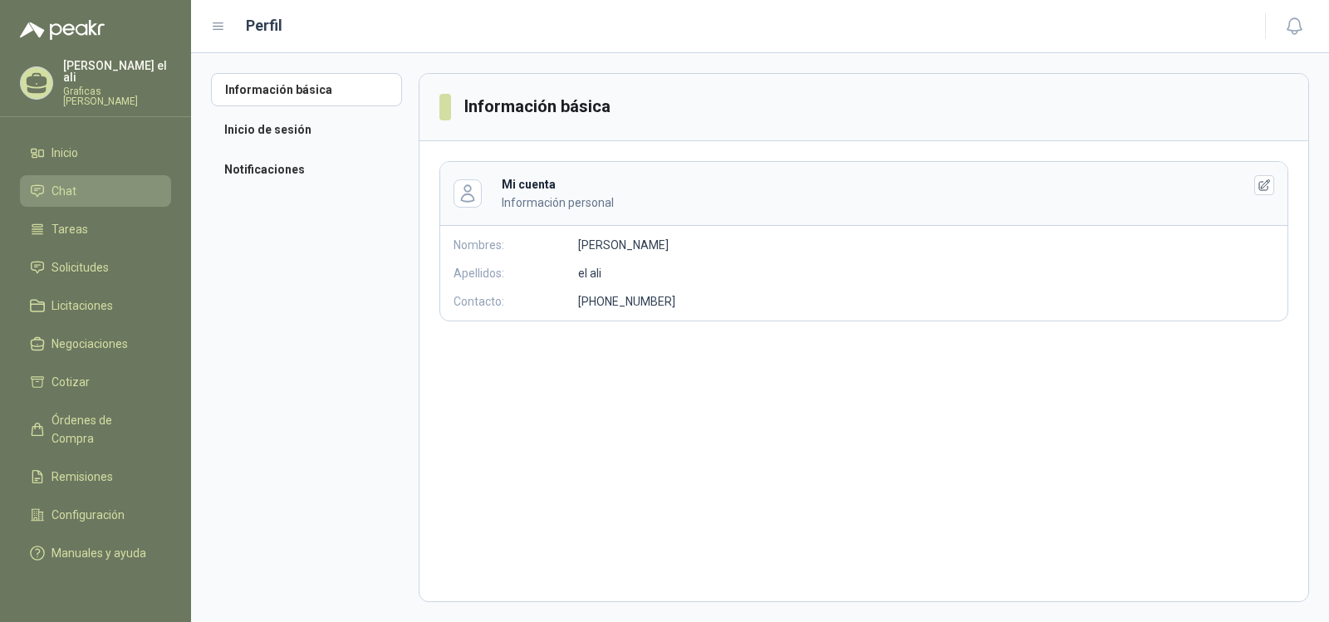
click at [72, 182] on span "Chat" at bounding box center [64, 191] width 25 height 18
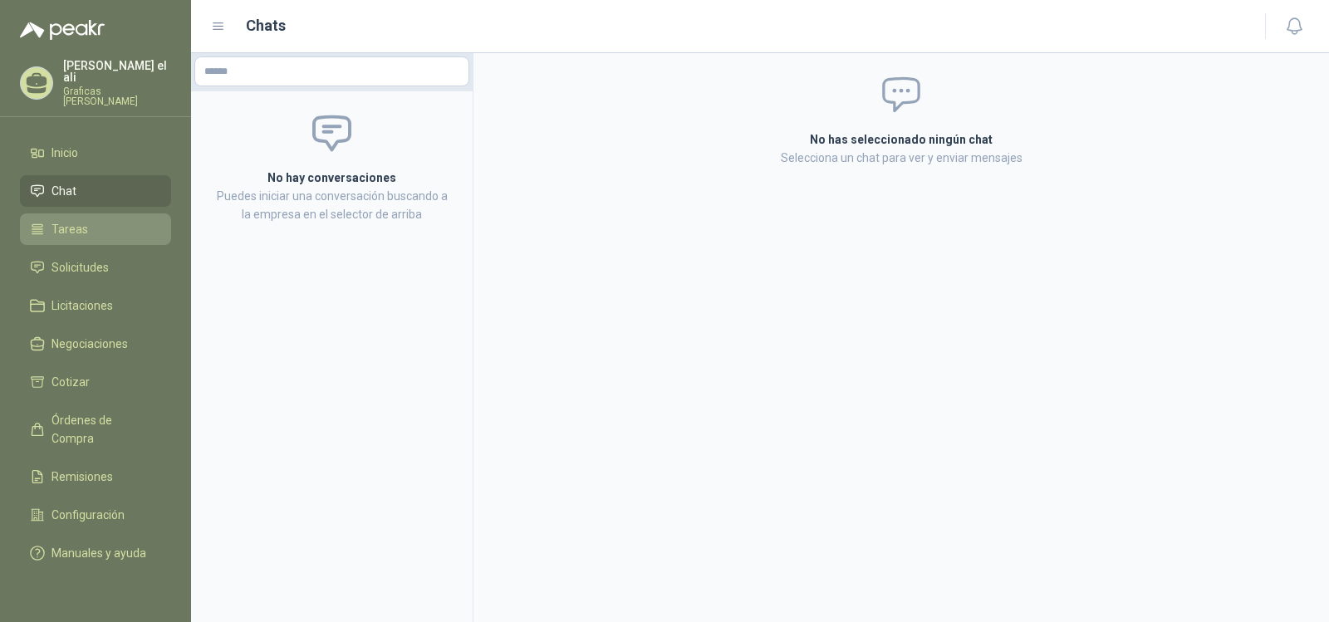
click at [91, 221] on li "Tareas" at bounding box center [95, 229] width 131 height 18
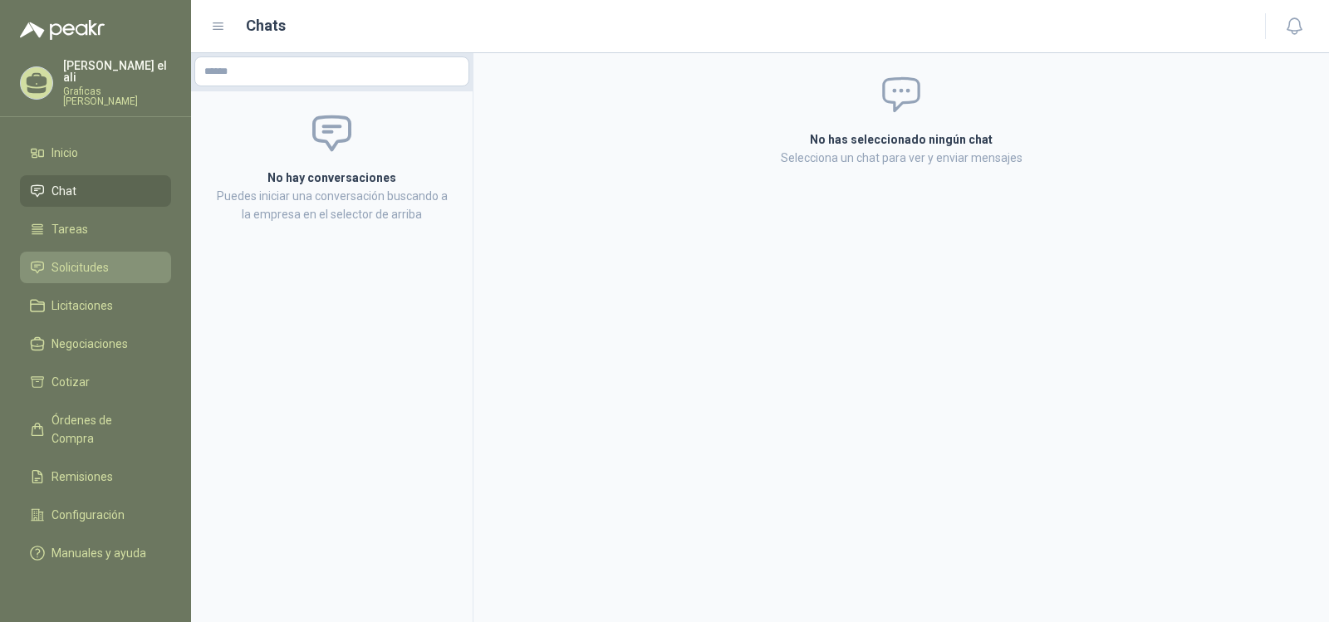
click at [97, 259] on span "Solicitudes" at bounding box center [80, 267] width 57 height 18
click at [80, 258] on span "Solicitudes" at bounding box center [80, 267] width 57 height 18
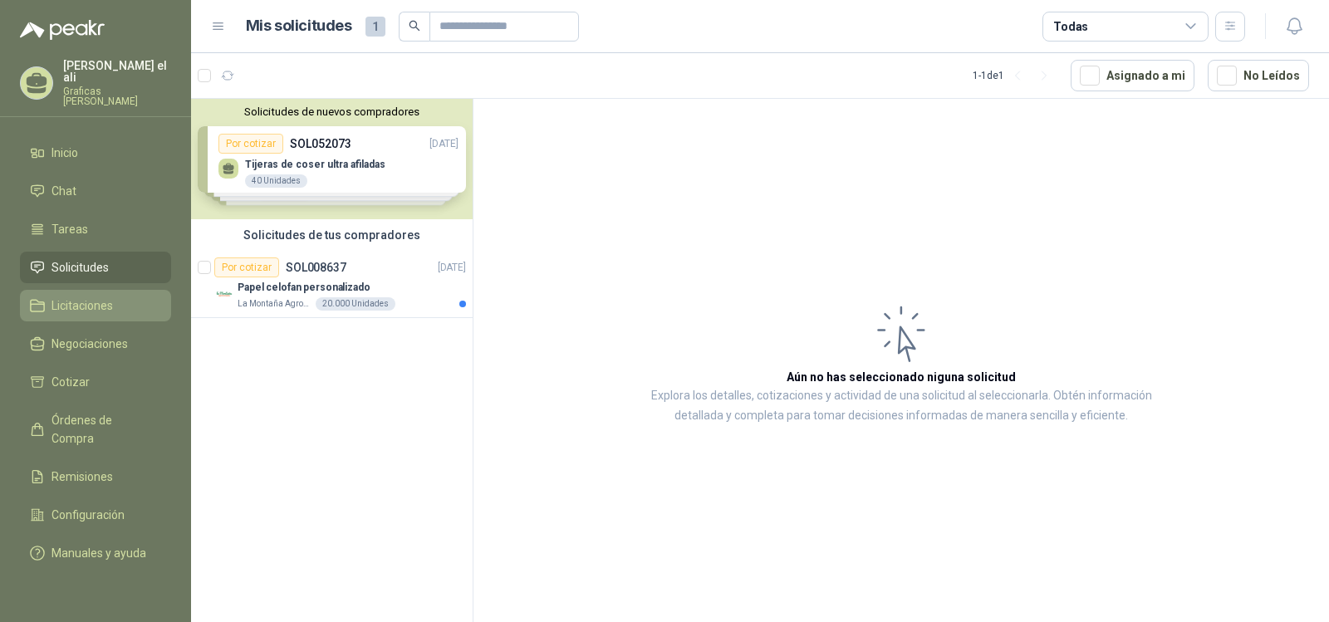
click at [81, 297] on span "Licitaciones" at bounding box center [82, 306] width 61 height 18
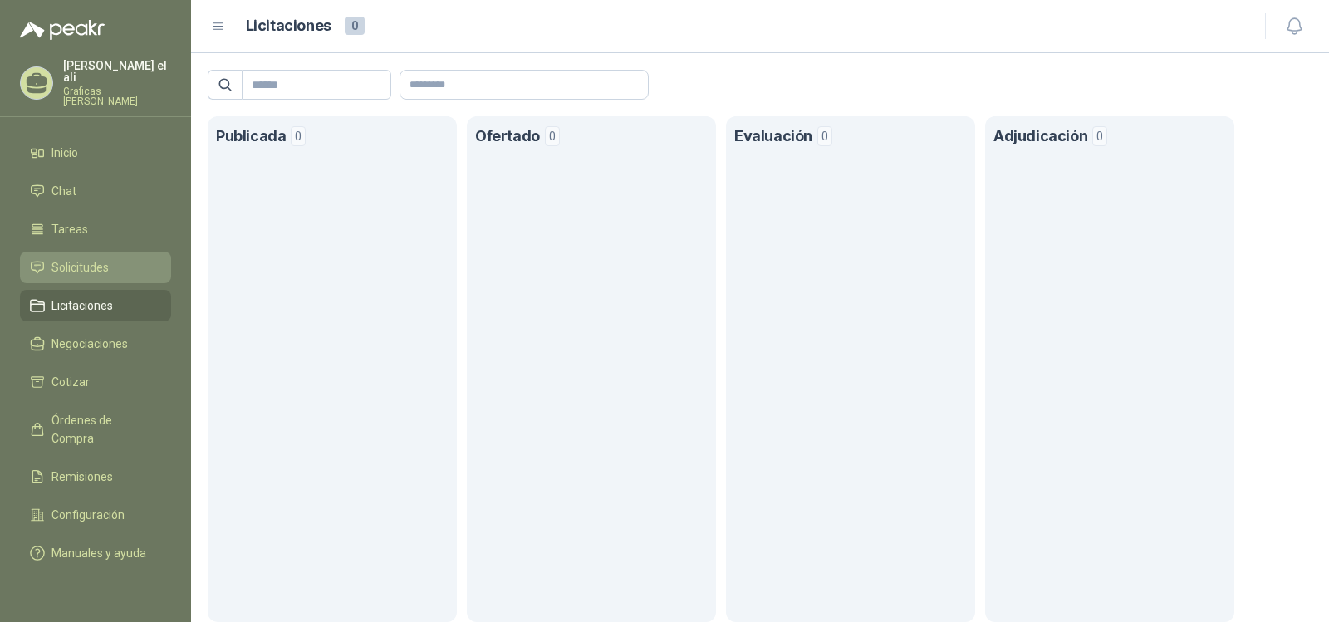
click at [83, 258] on span "Solicitudes" at bounding box center [80, 267] width 57 height 18
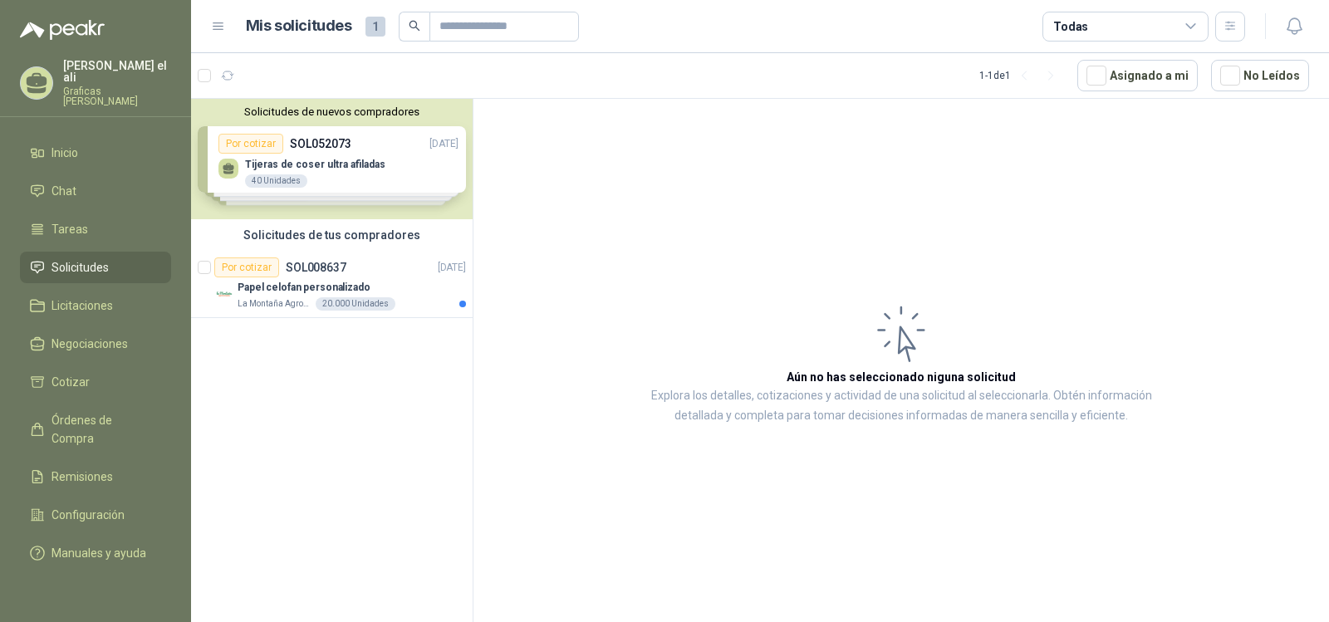
click at [381, 173] on div "Solicitudes de nuevos compradores Por cotizar SOL052073 14/08/25 Tijeras de cos…" at bounding box center [332, 159] width 282 height 120
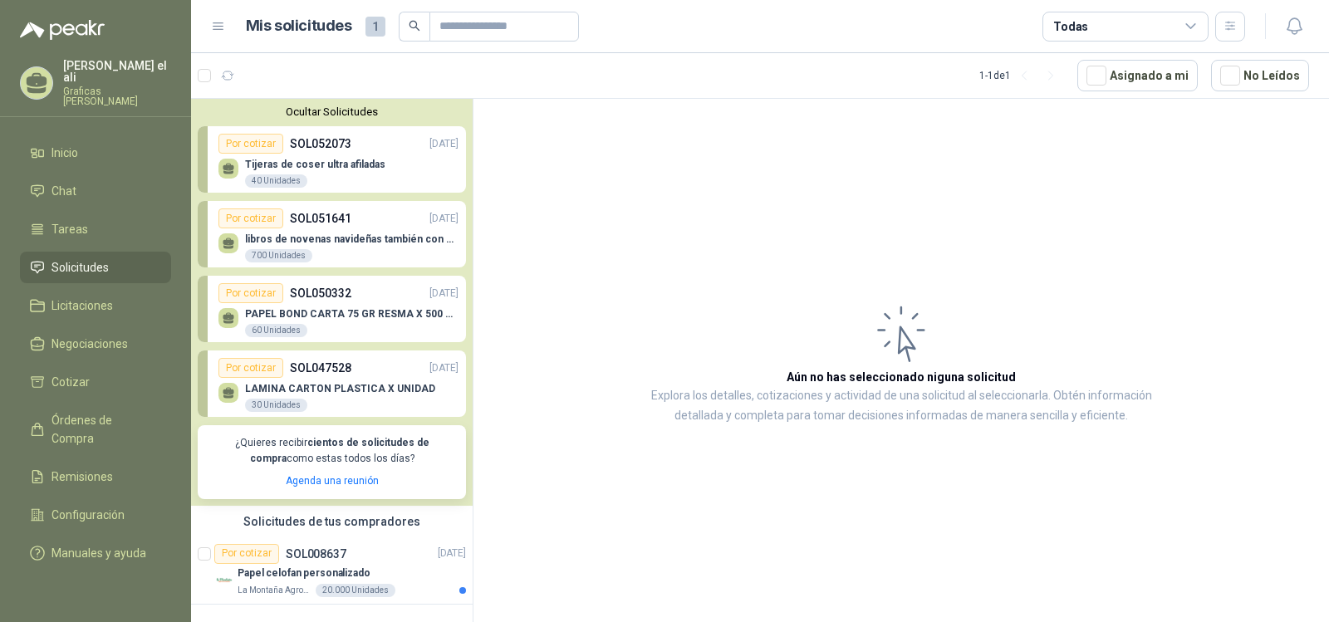
click at [341, 156] on div "Tijeras de coser ultra afiladas 40 Unidades" at bounding box center [338, 171] width 240 height 35
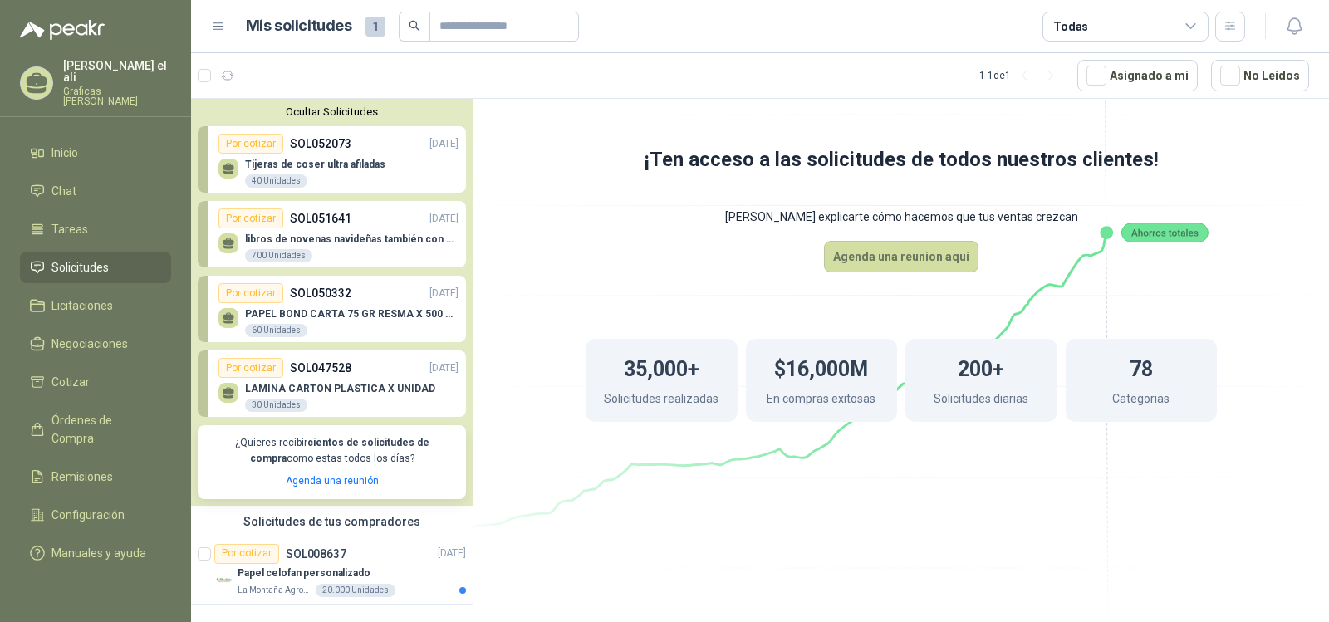
click at [429, 150] on p "14/08/25" at bounding box center [443, 144] width 29 height 16
click at [74, 373] on span "Cotizar" at bounding box center [71, 382] width 38 height 18
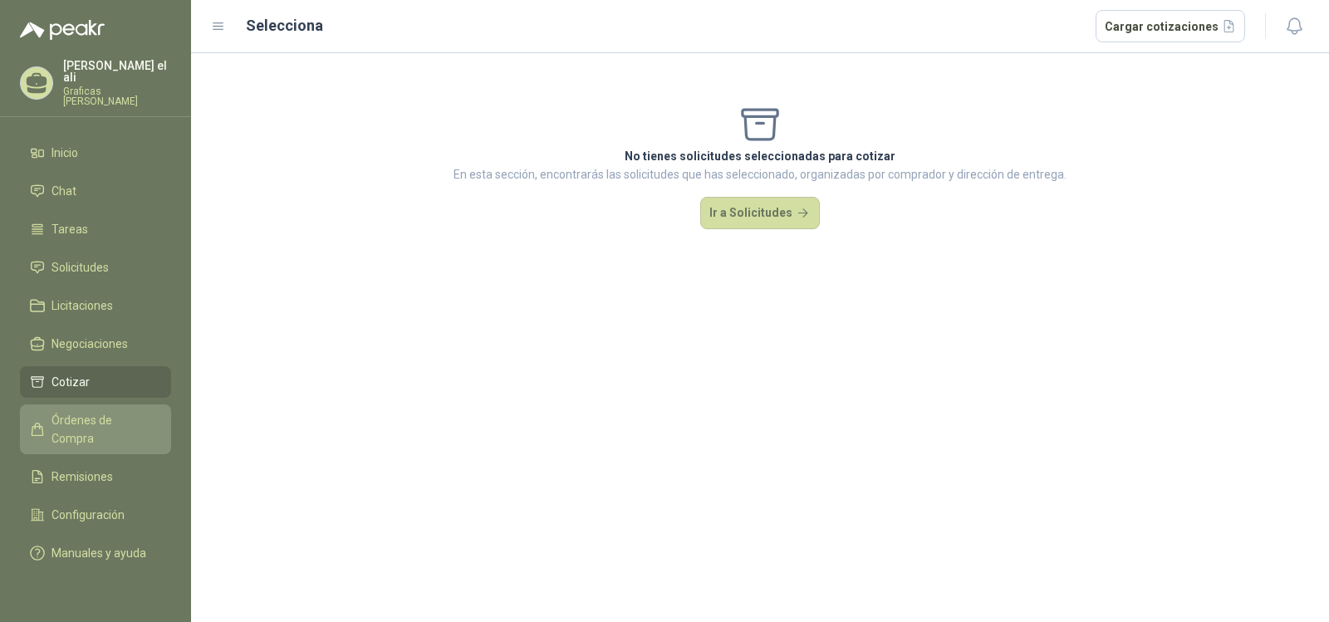
click at [122, 414] on span "Órdenes de Compra" at bounding box center [104, 429] width 104 height 37
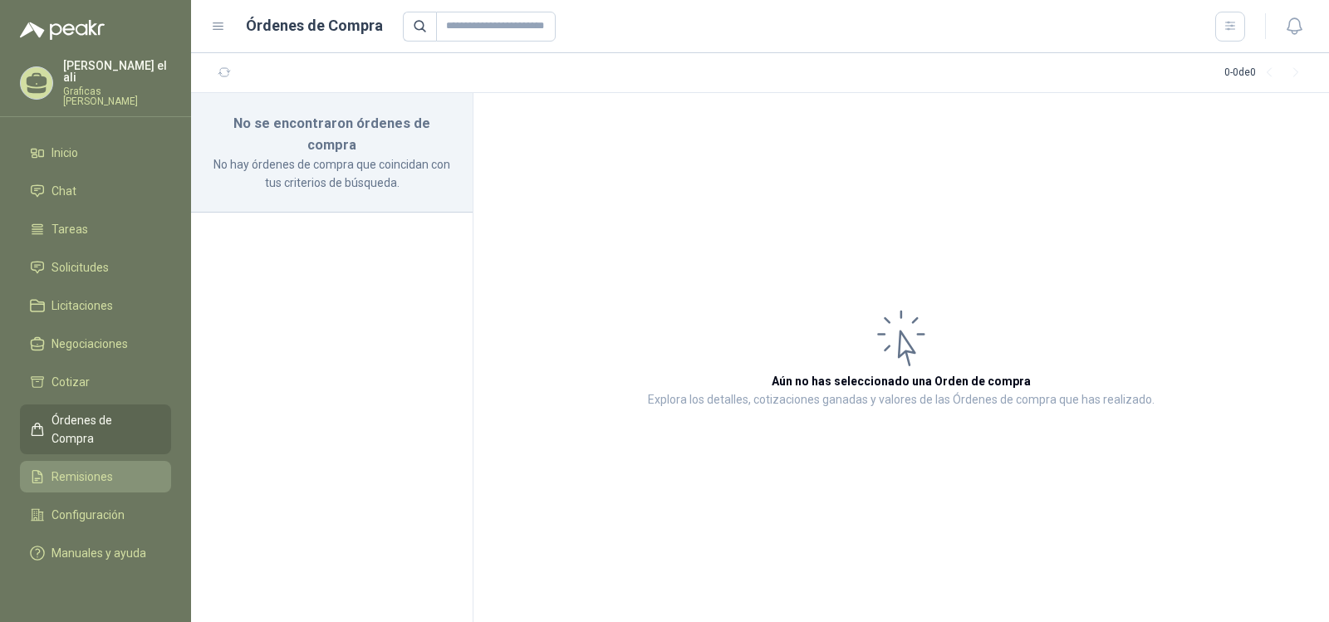
click at [82, 468] on span "Remisiones" at bounding box center [82, 477] width 61 height 18
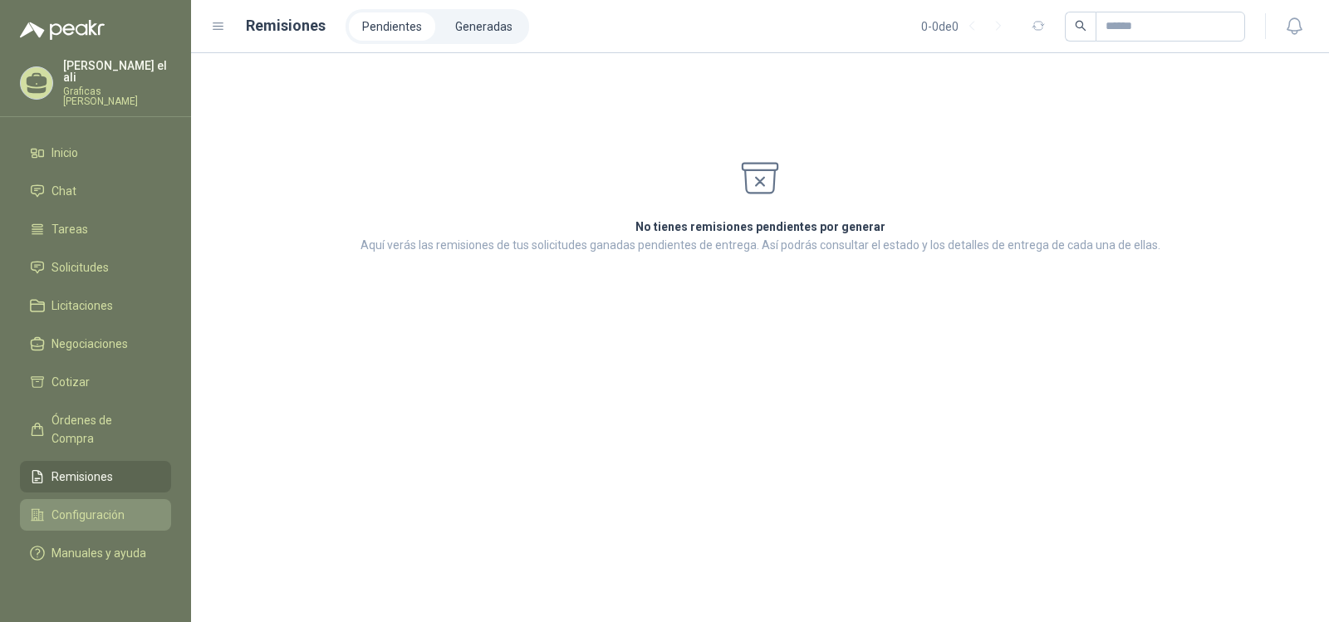
click at [98, 506] on span "Configuración" at bounding box center [88, 515] width 73 height 18
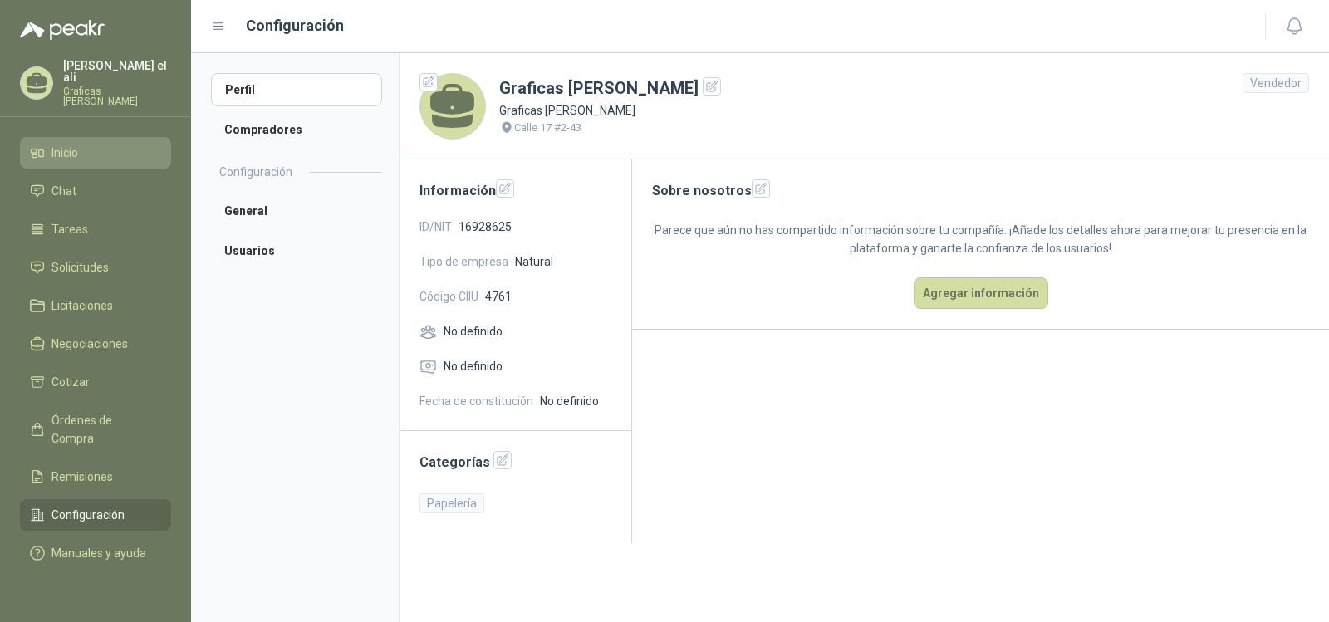
click at [76, 144] on span "Inicio" at bounding box center [65, 153] width 27 height 18
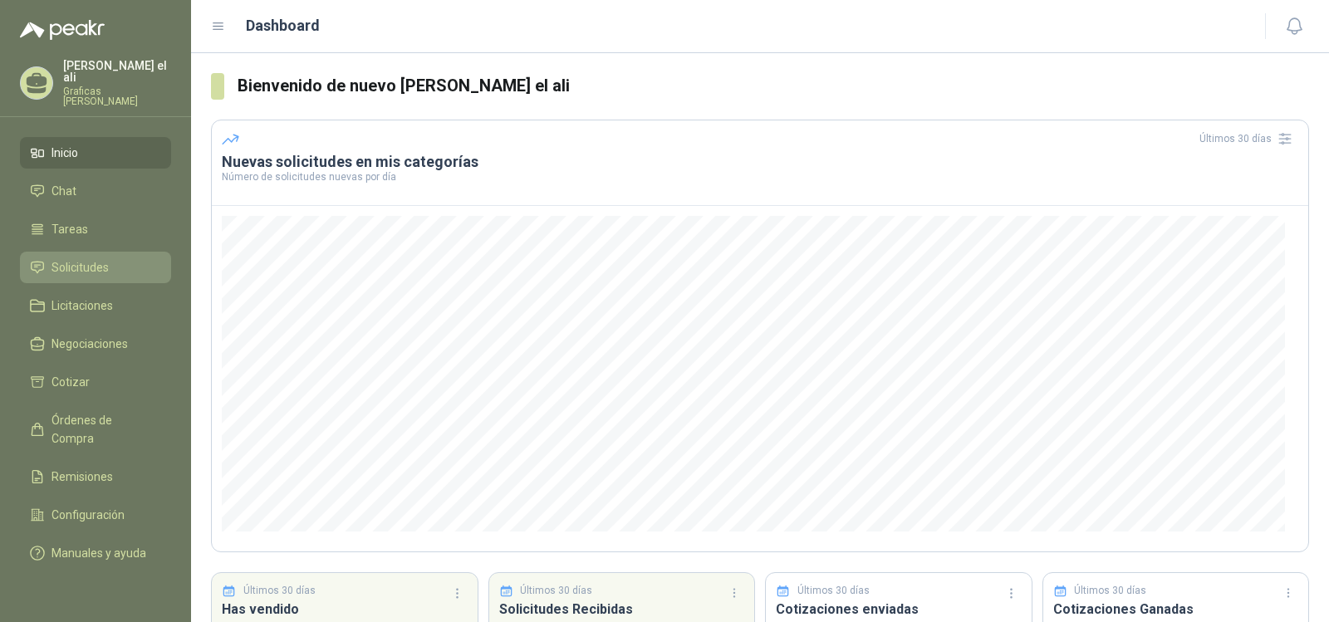
click at [99, 252] on link "Solicitudes" at bounding box center [95, 268] width 151 height 32
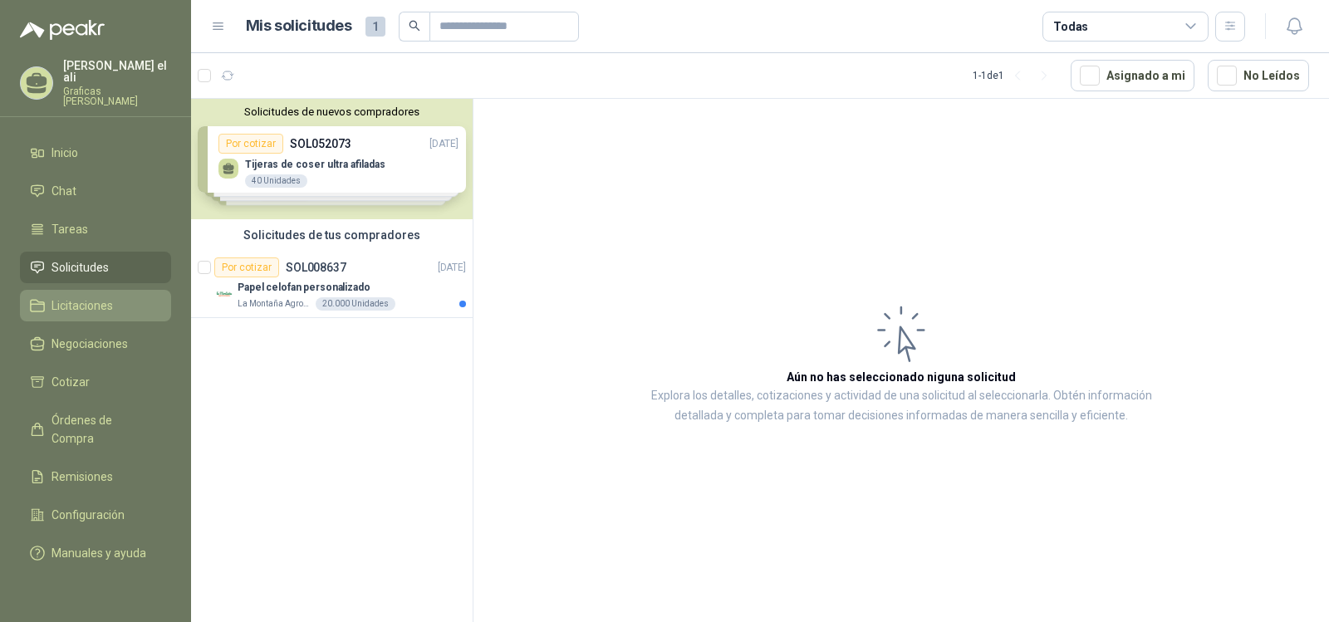
click at [116, 297] on li "Licitaciones" at bounding box center [95, 306] width 131 height 18
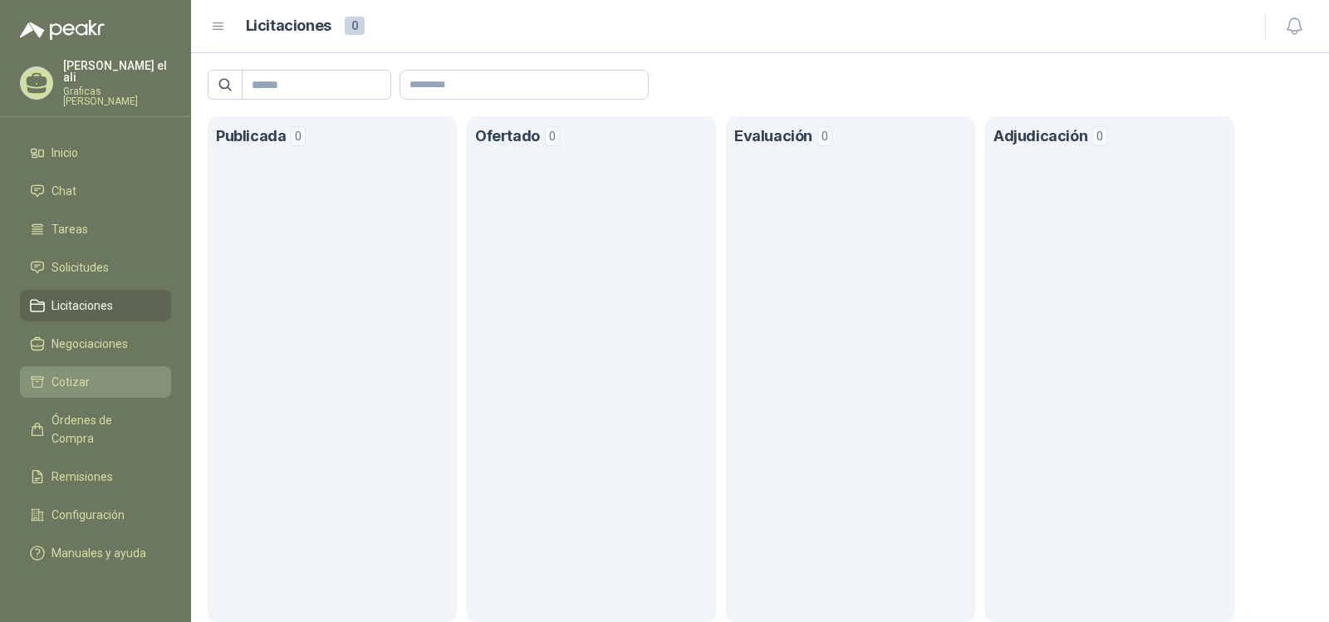
click at [63, 373] on span "Cotizar" at bounding box center [71, 382] width 38 height 18
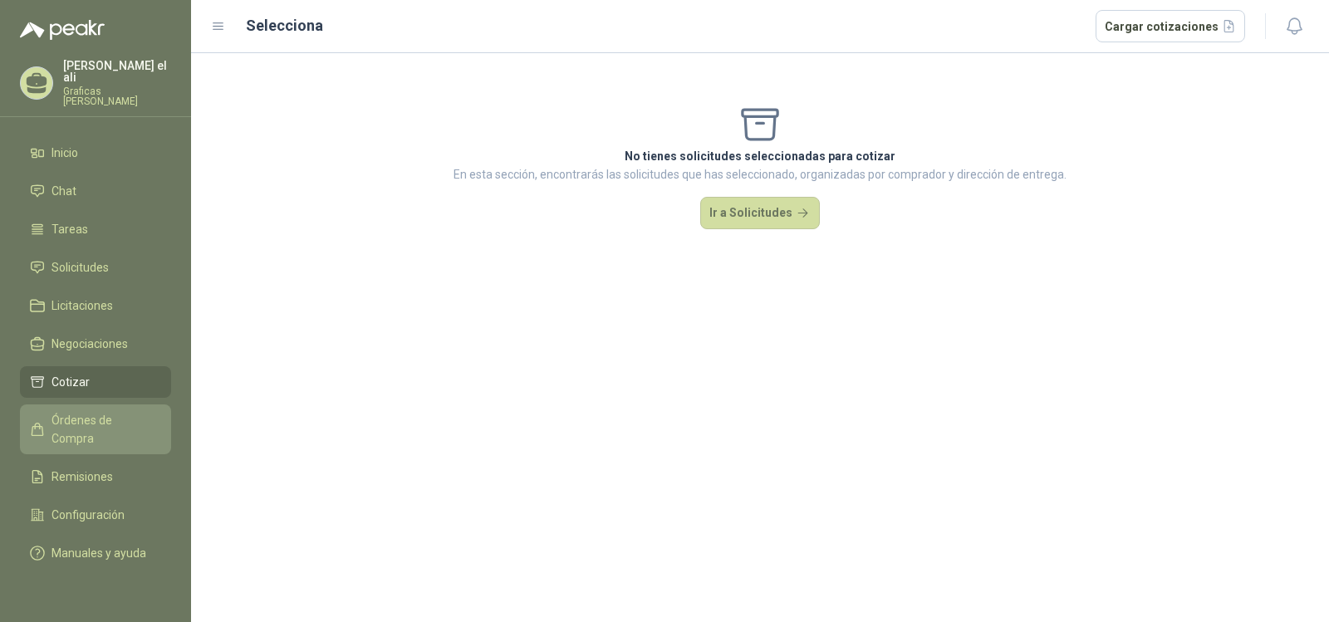
click at [117, 411] on span "Órdenes de Compra" at bounding box center [104, 429] width 104 height 37
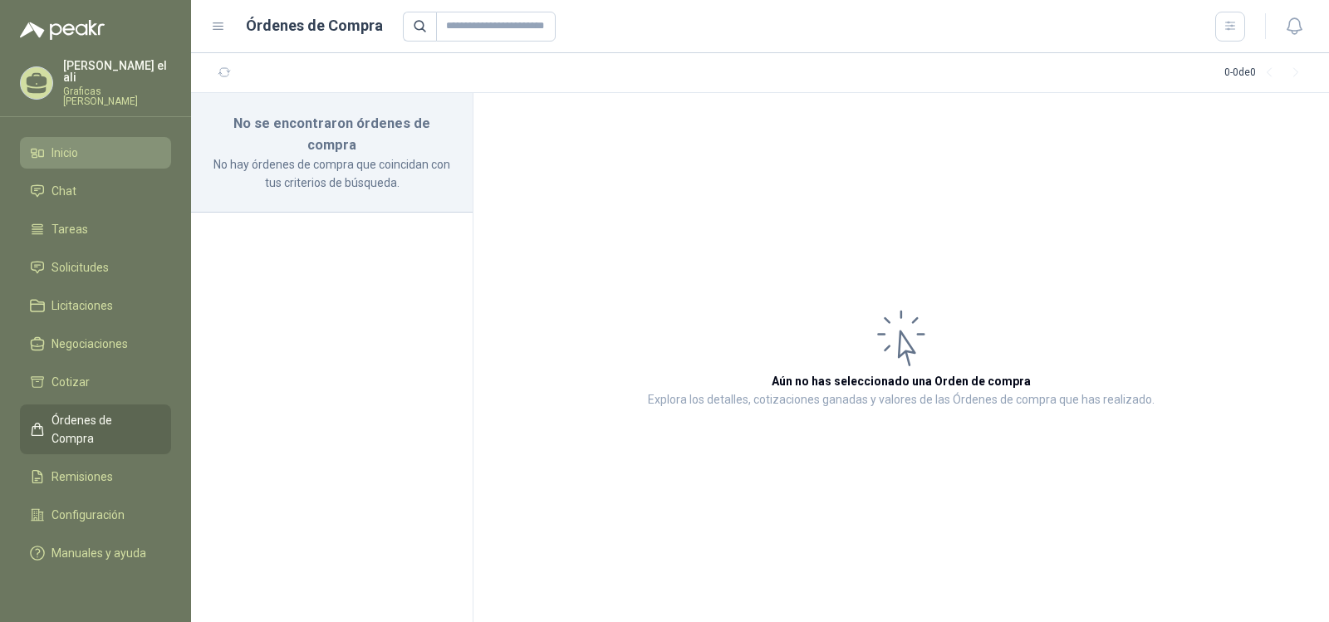
click at [95, 144] on li "Inicio" at bounding box center [95, 153] width 131 height 18
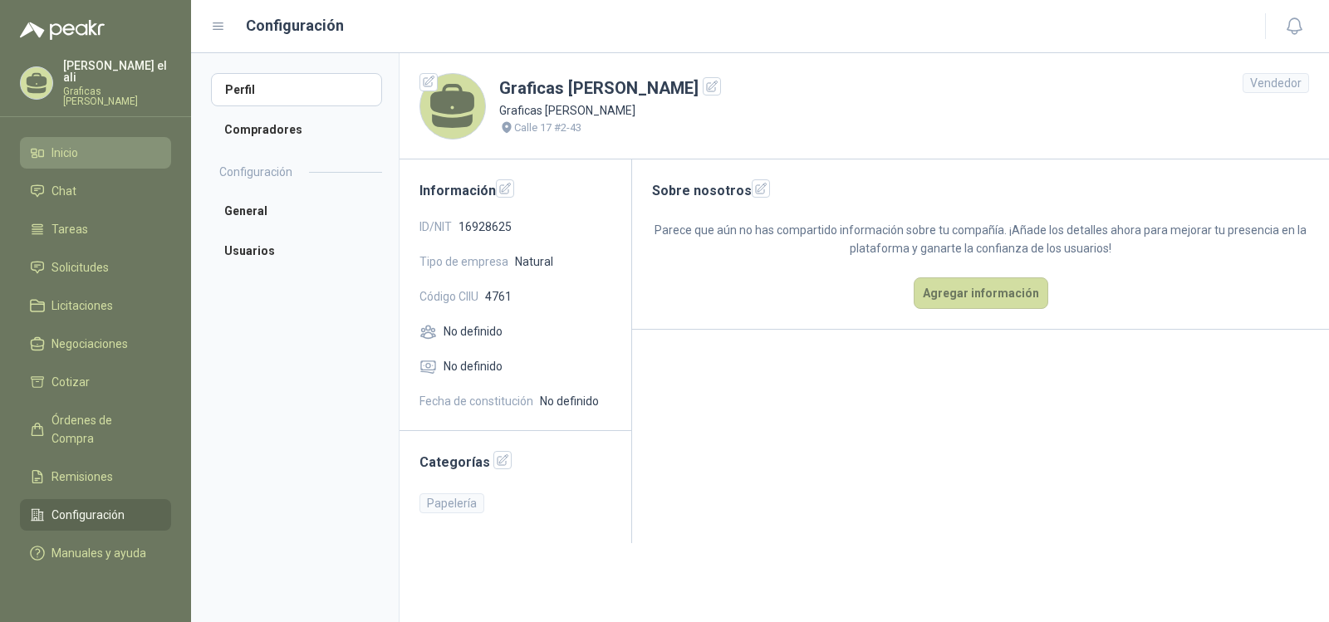
click at [86, 144] on li "Inicio" at bounding box center [95, 153] width 131 height 18
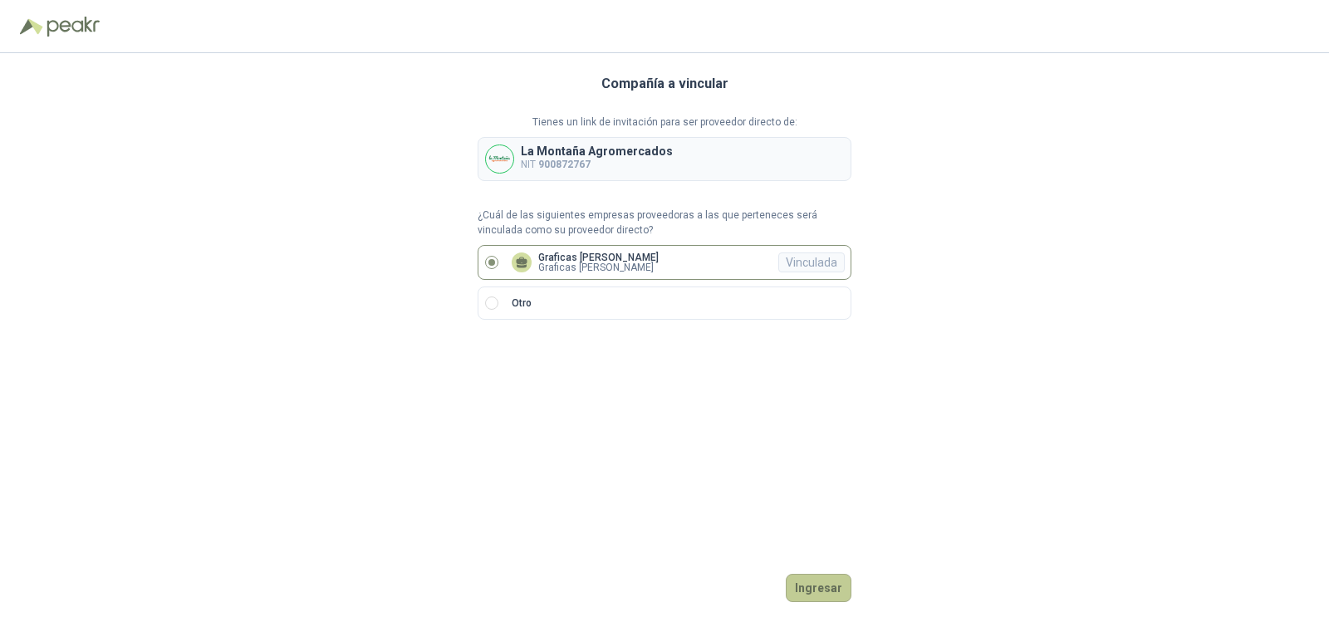
click at [832, 576] on button "Ingresar" at bounding box center [819, 588] width 66 height 28
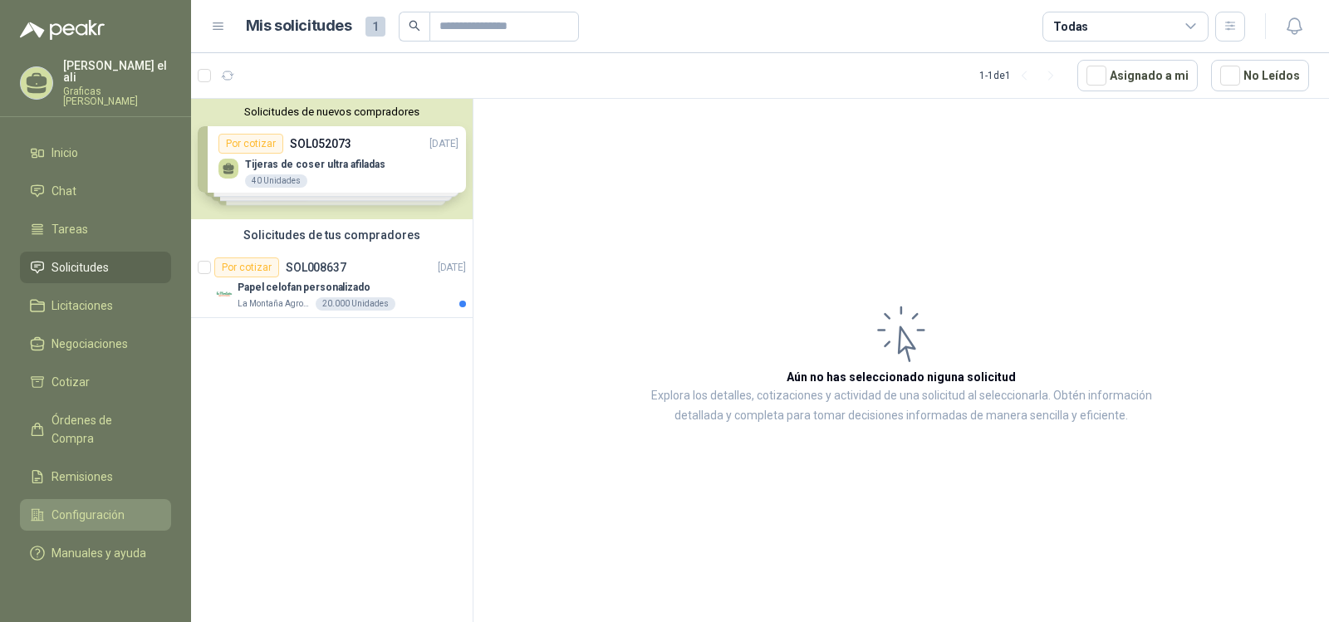
click at [92, 506] on span "Configuración" at bounding box center [88, 515] width 73 height 18
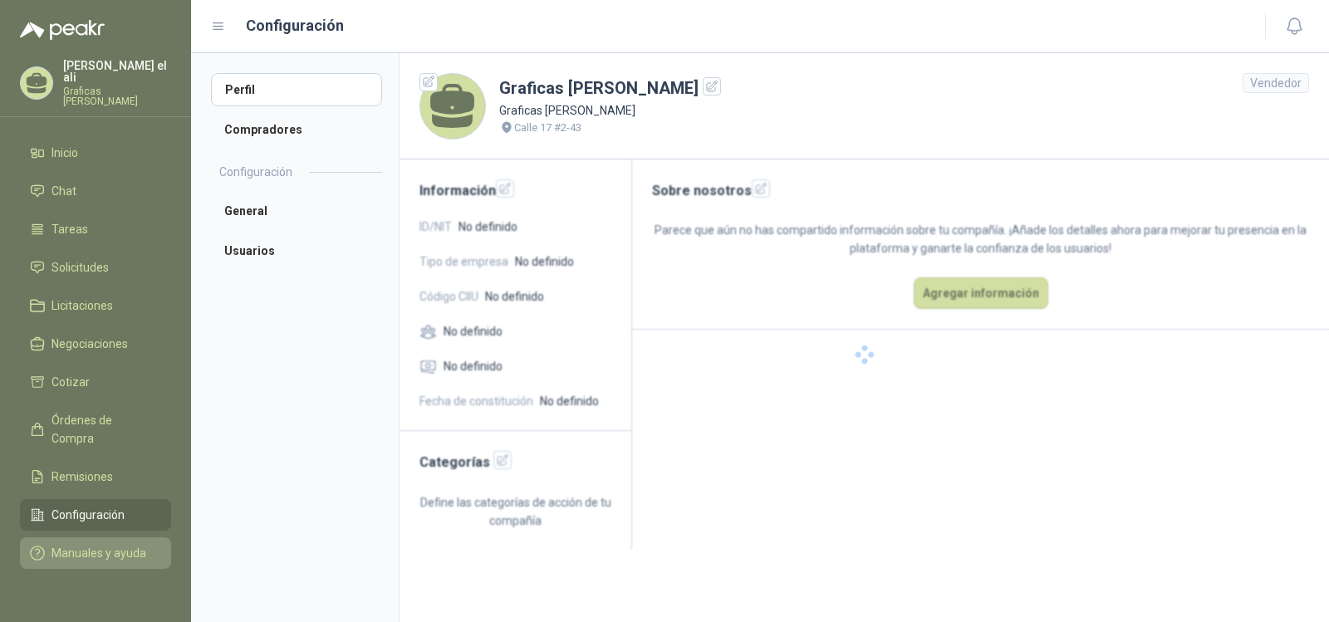
click at [129, 544] on span "Manuales y ayuda" at bounding box center [99, 553] width 95 height 18
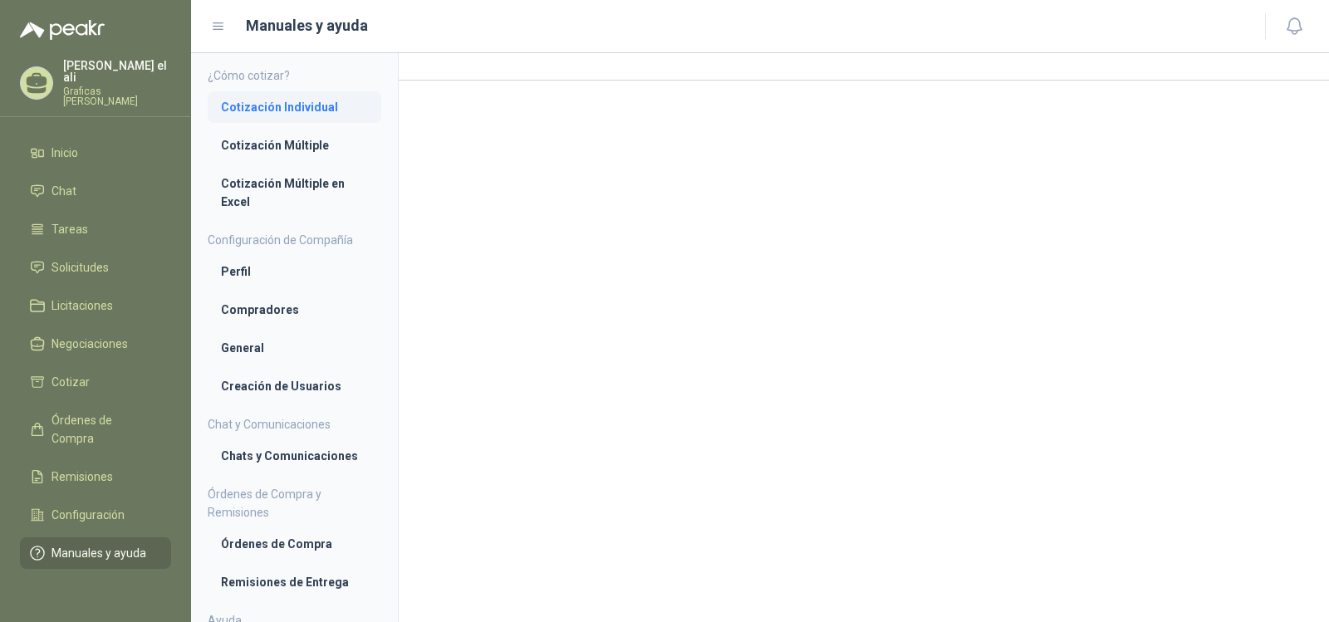
click at [313, 109] on li "Cotización Individual" at bounding box center [294, 107] width 147 height 18
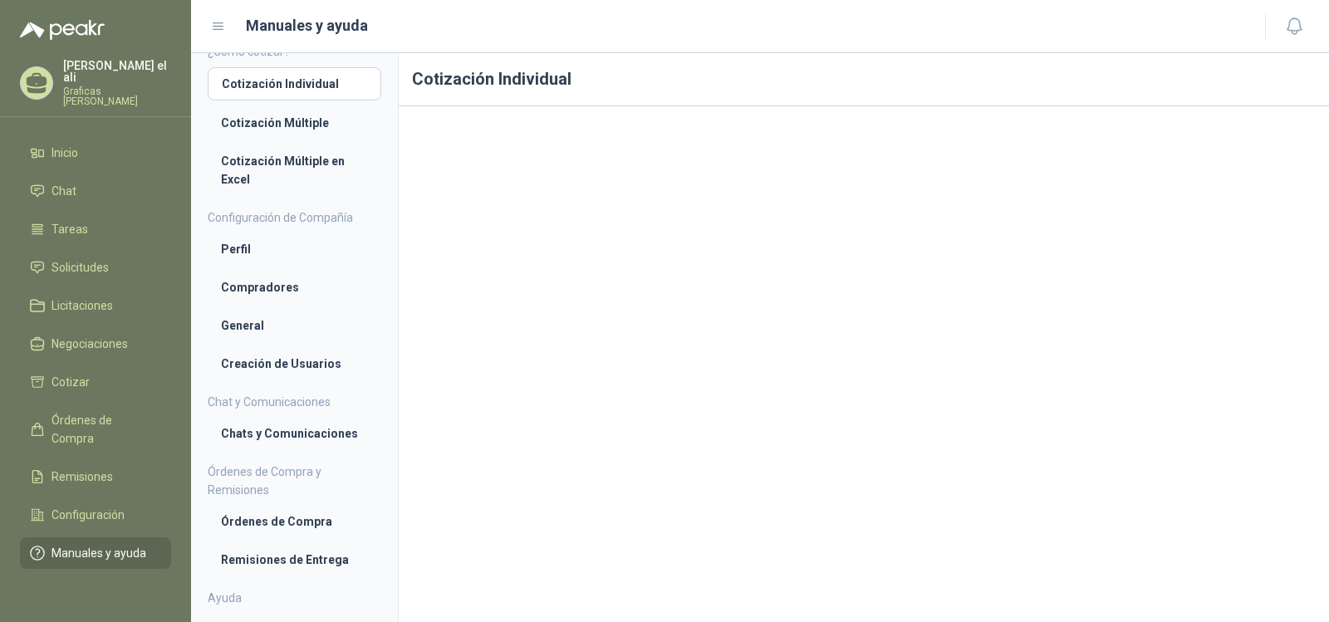
scroll to position [47, 0]
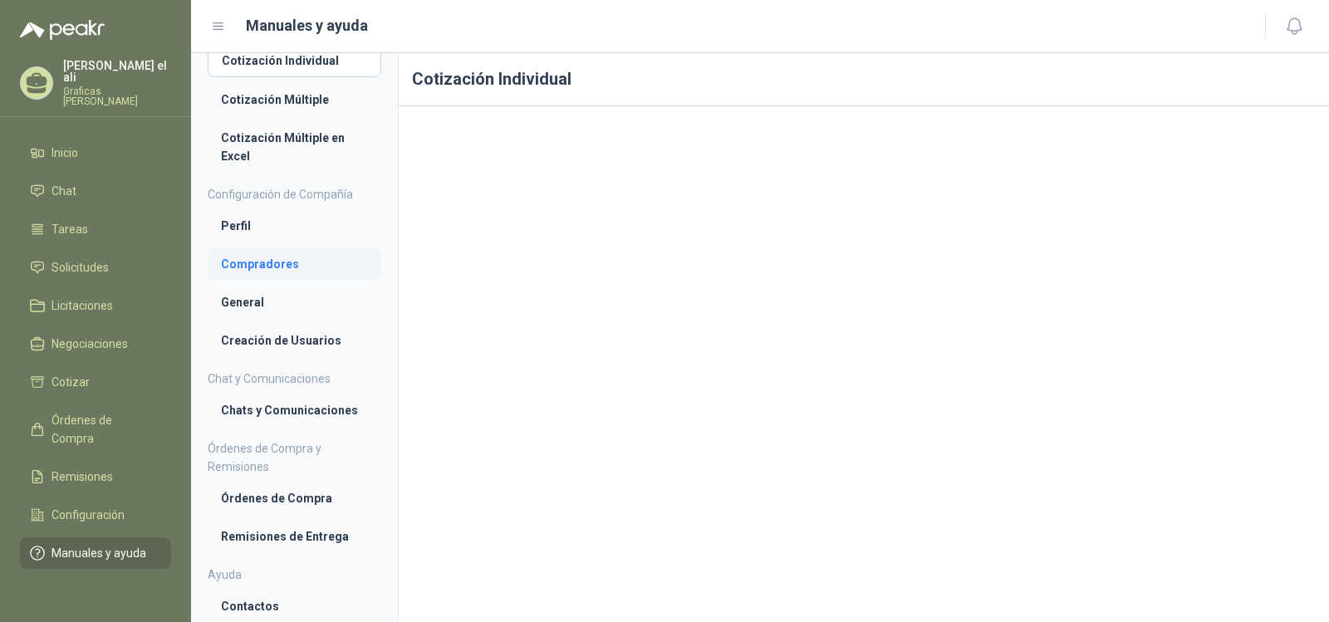
click at [275, 272] on li "Compradores" at bounding box center [294, 264] width 147 height 18
